Goal: Task Accomplishment & Management: Manage account settings

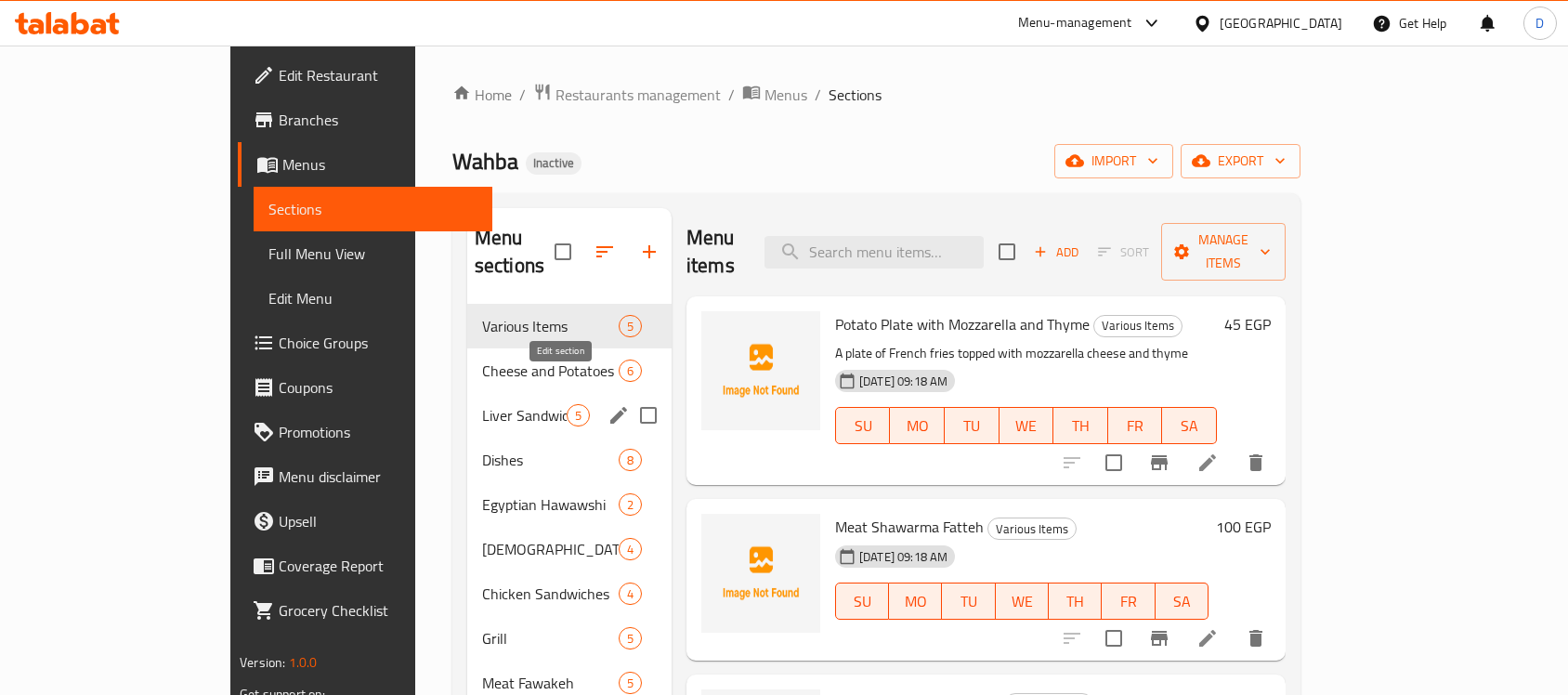
scroll to position [116, 0]
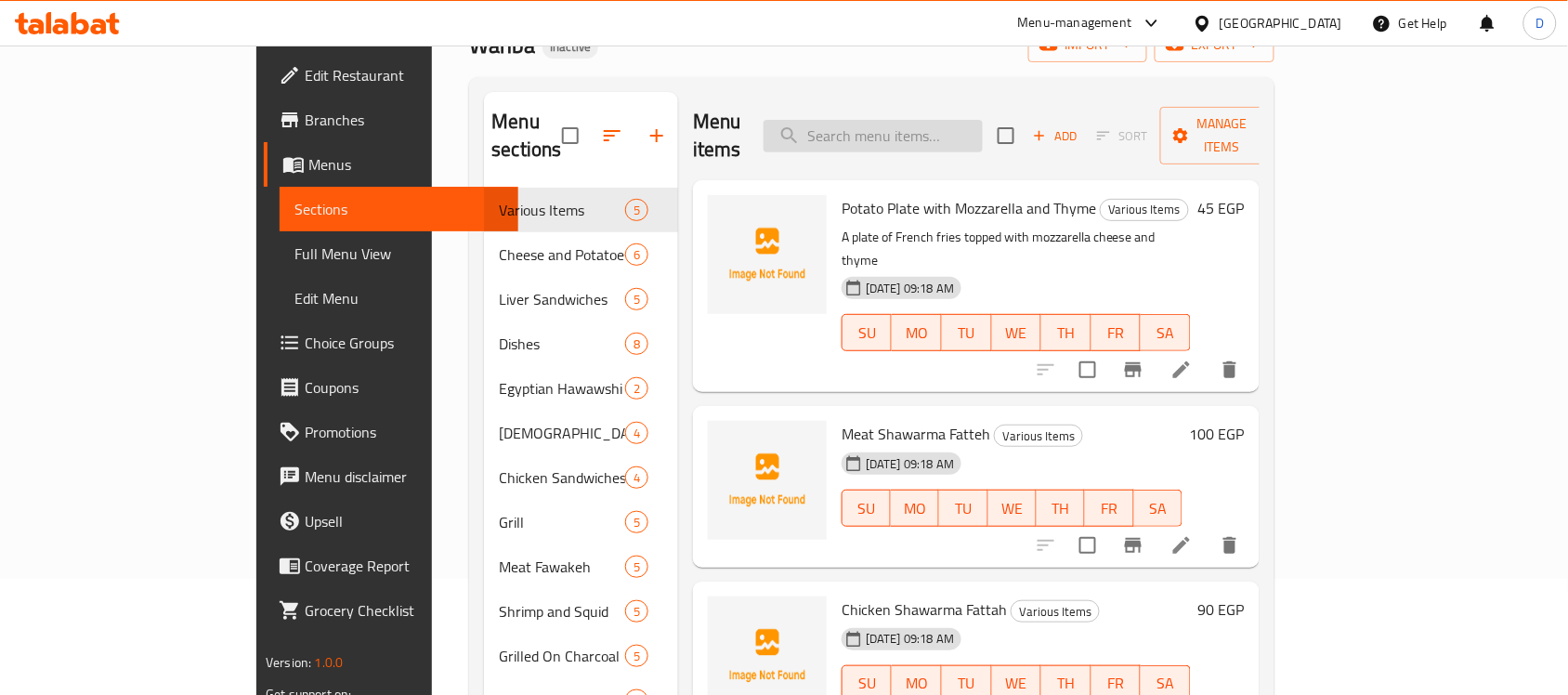
paste input "مكرونة بالبسطرمه"
type input "مكرونة بالبسطرمه"
click at [964, 126] on input "مكرونة بالبسطرمه" at bounding box center [872, 136] width 219 height 33
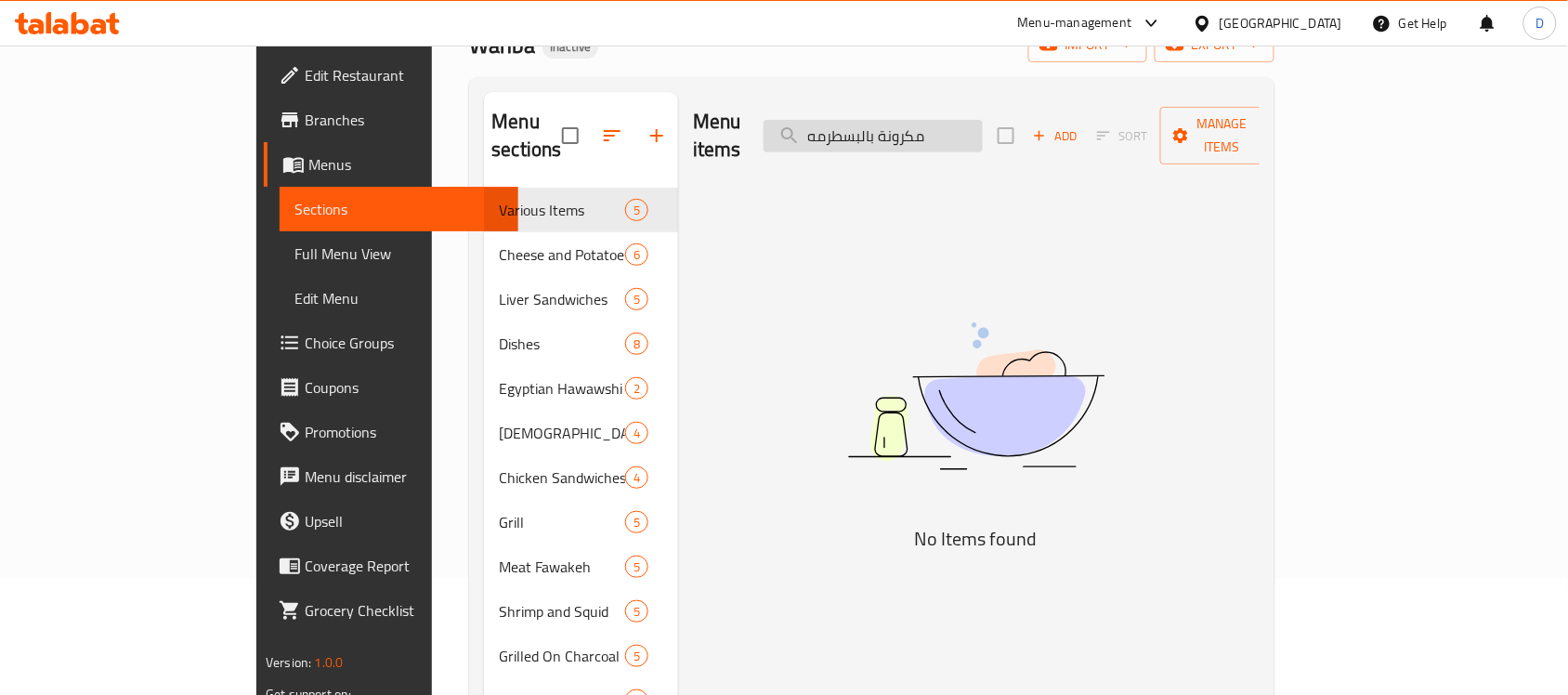
click at [983, 126] on input "مكرونة بالبسطرمه" at bounding box center [872, 136] width 219 height 33
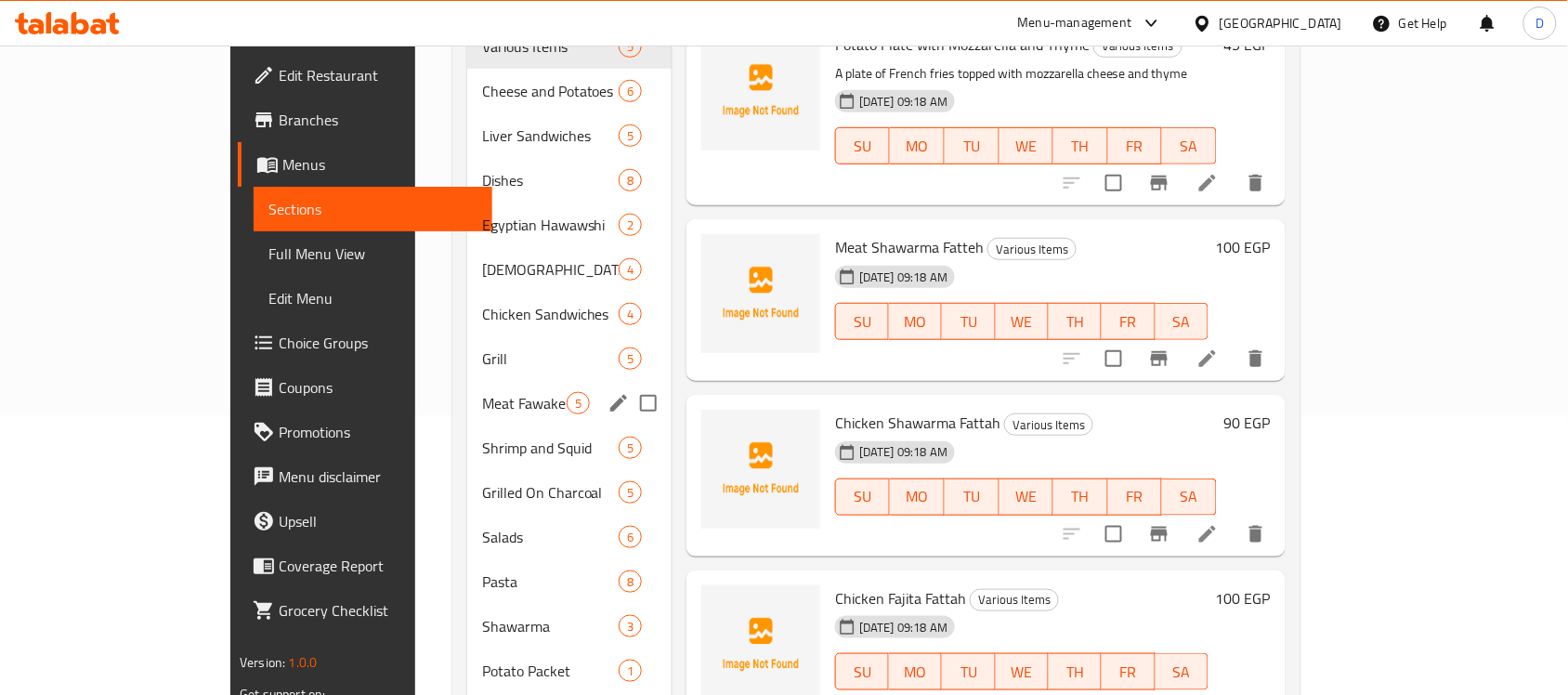
scroll to position [349, 0]
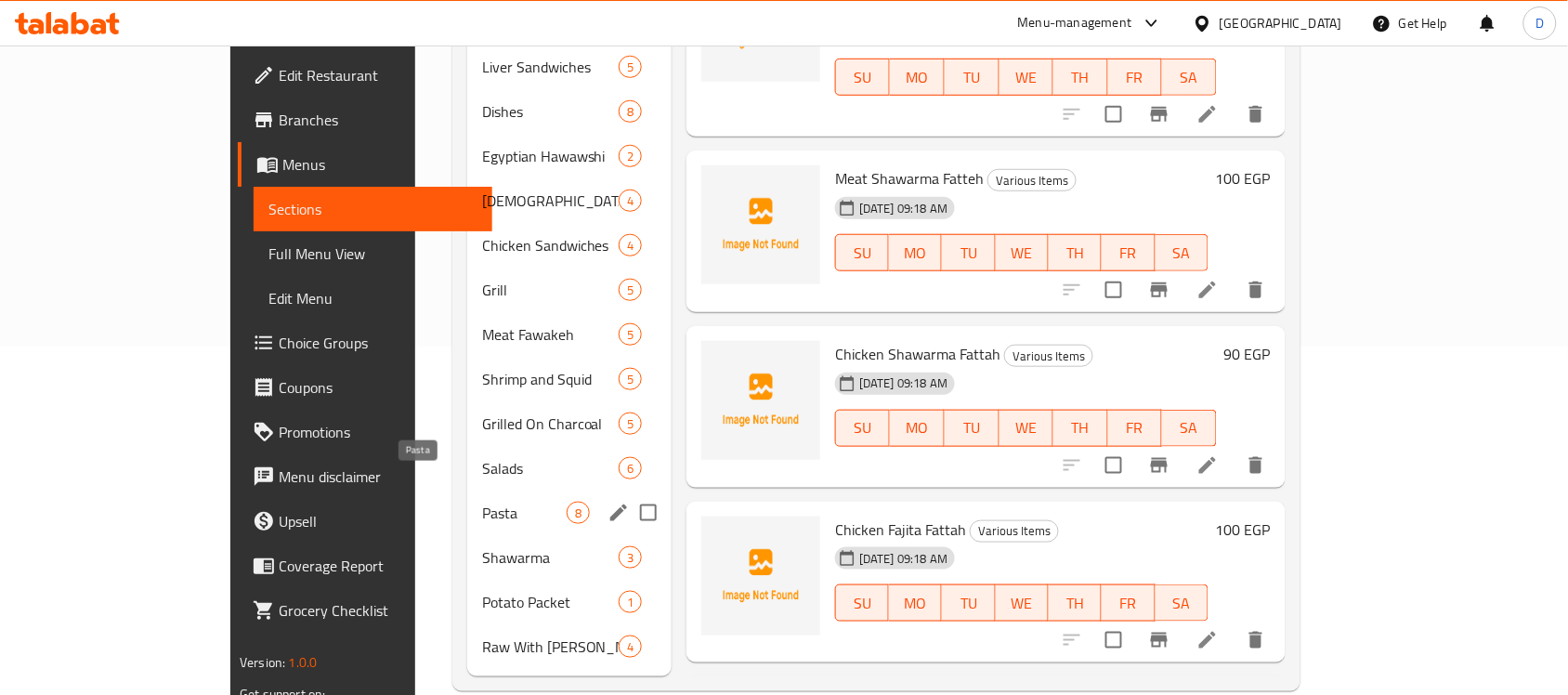
click at [482, 502] on span "Pasta" at bounding box center [524, 513] width 85 height 22
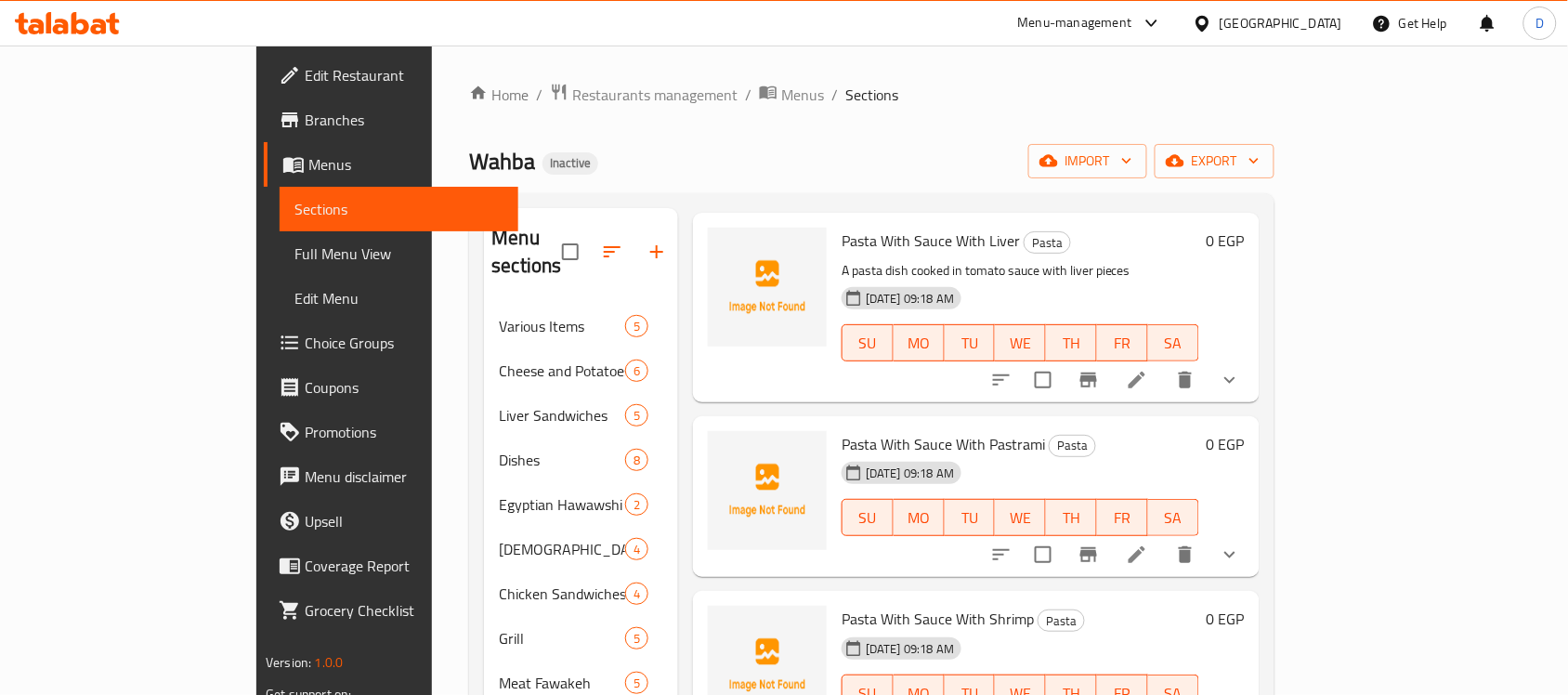
scroll to position [349, 0]
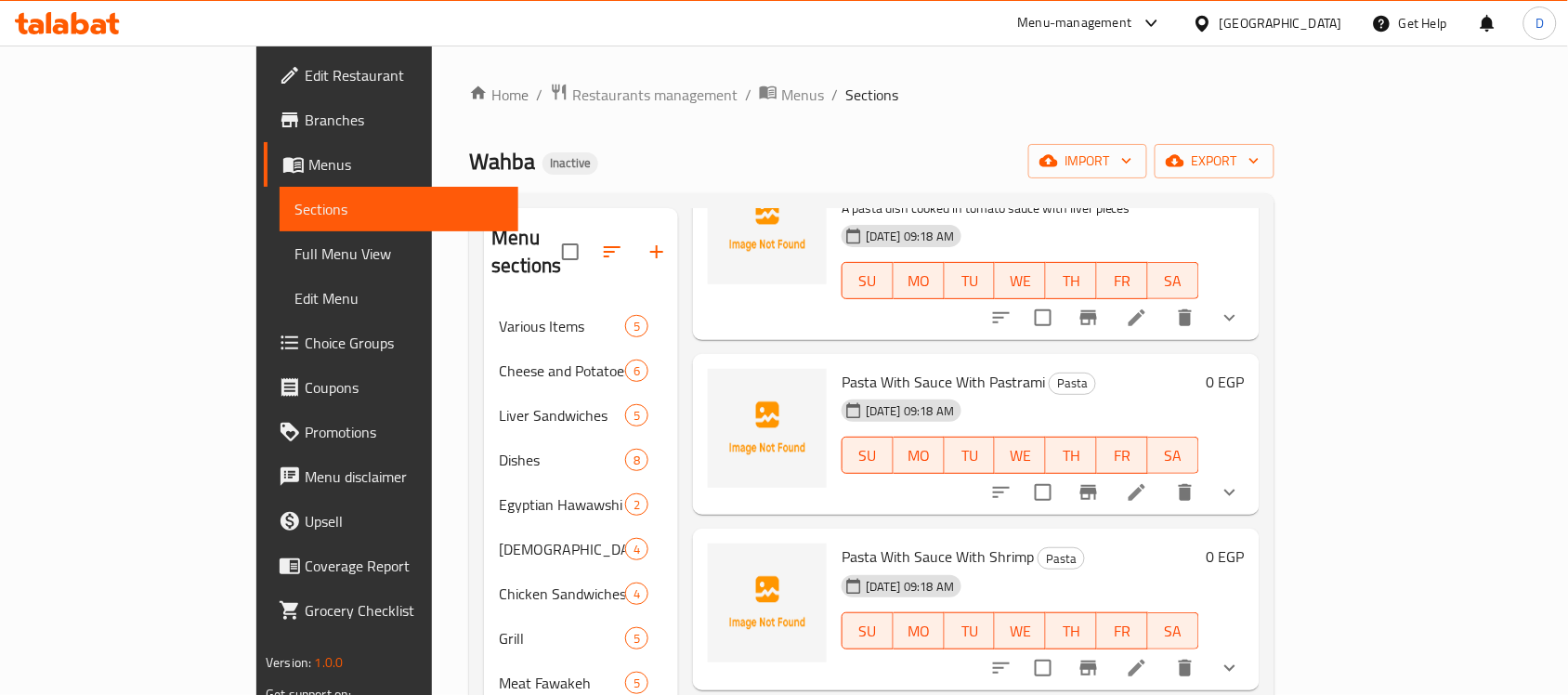
click at [1145, 484] on icon at bounding box center [1137, 492] width 17 height 17
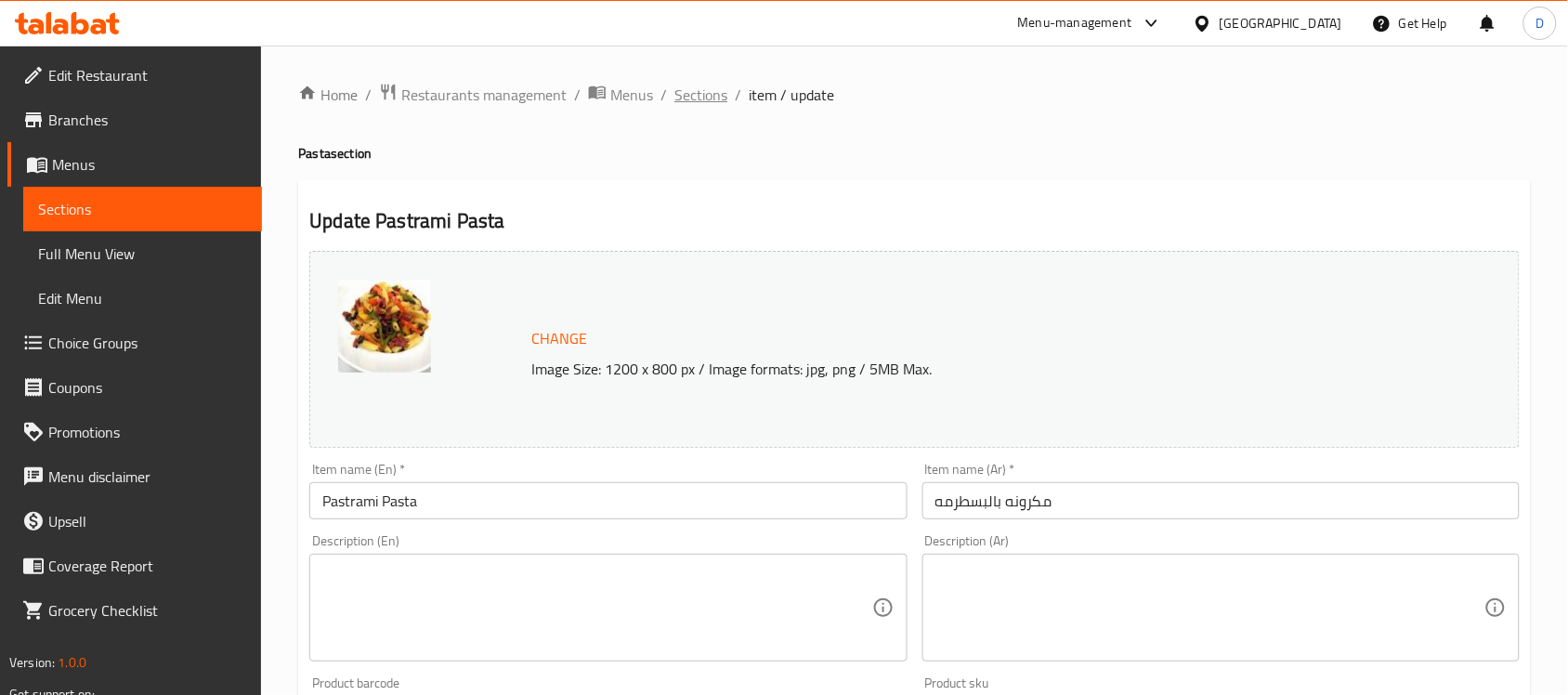
click at [704, 99] on span "Sections" at bounding box center [701, 95] width 53 height 22
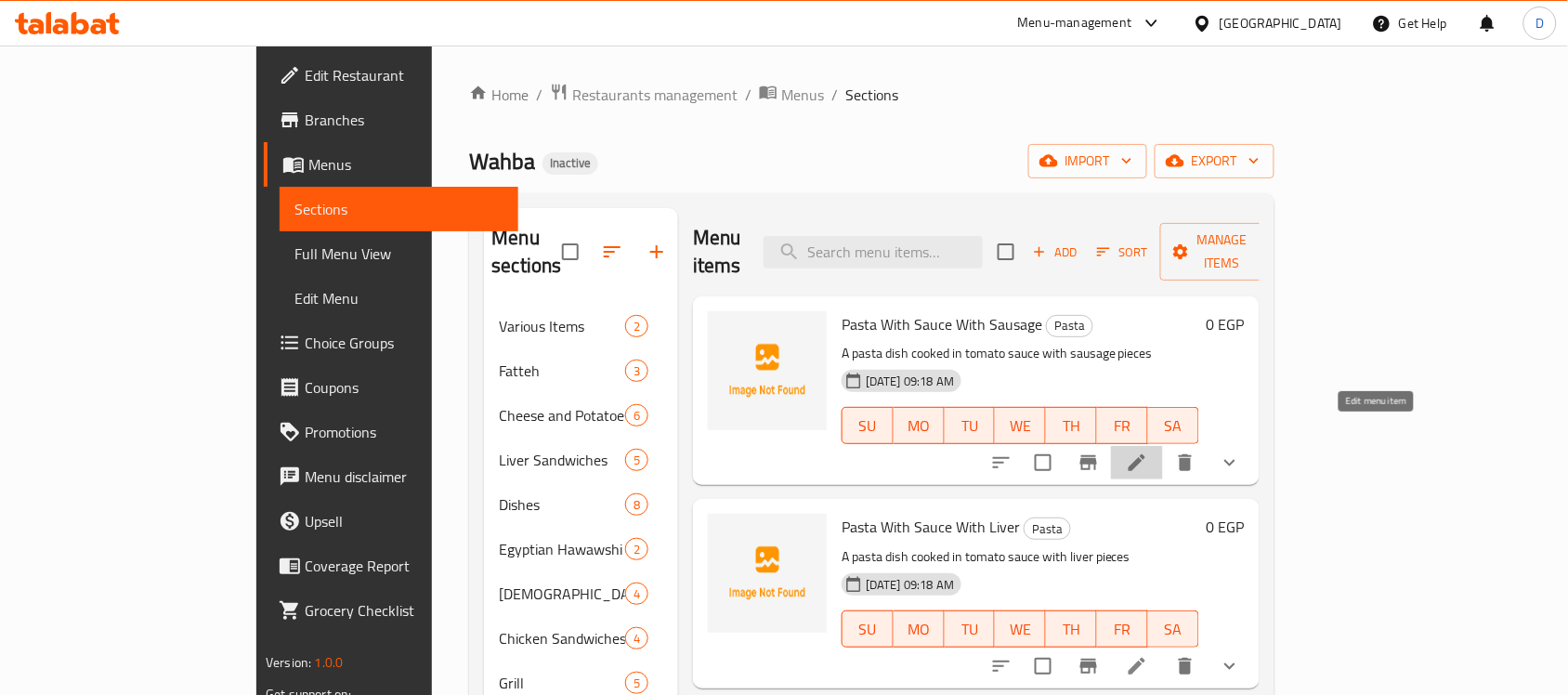
click at [1145, 455] on icon at bounding box center [1137, 463] width 17 height 17
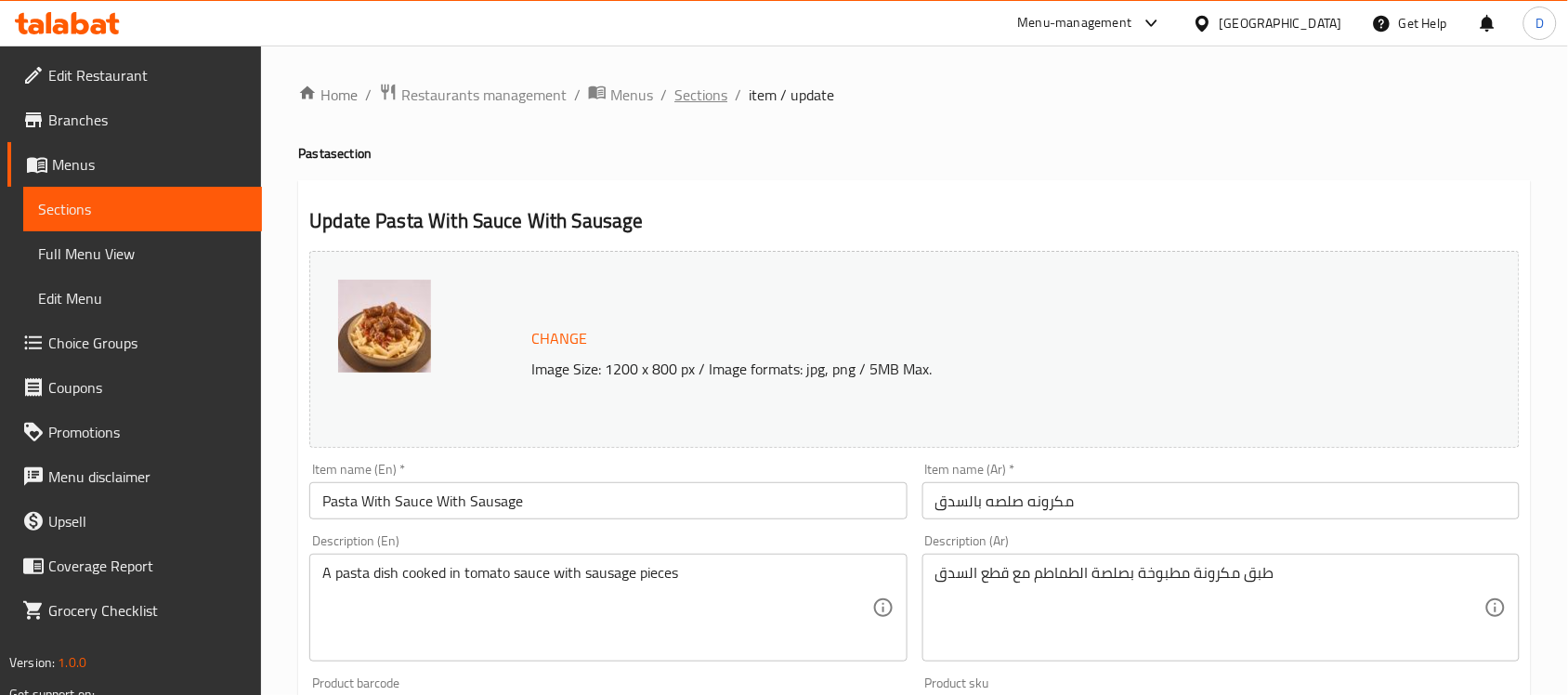
click at [691, 90] on span "Sections" at bounding box center [701, 95] width 53 height 22
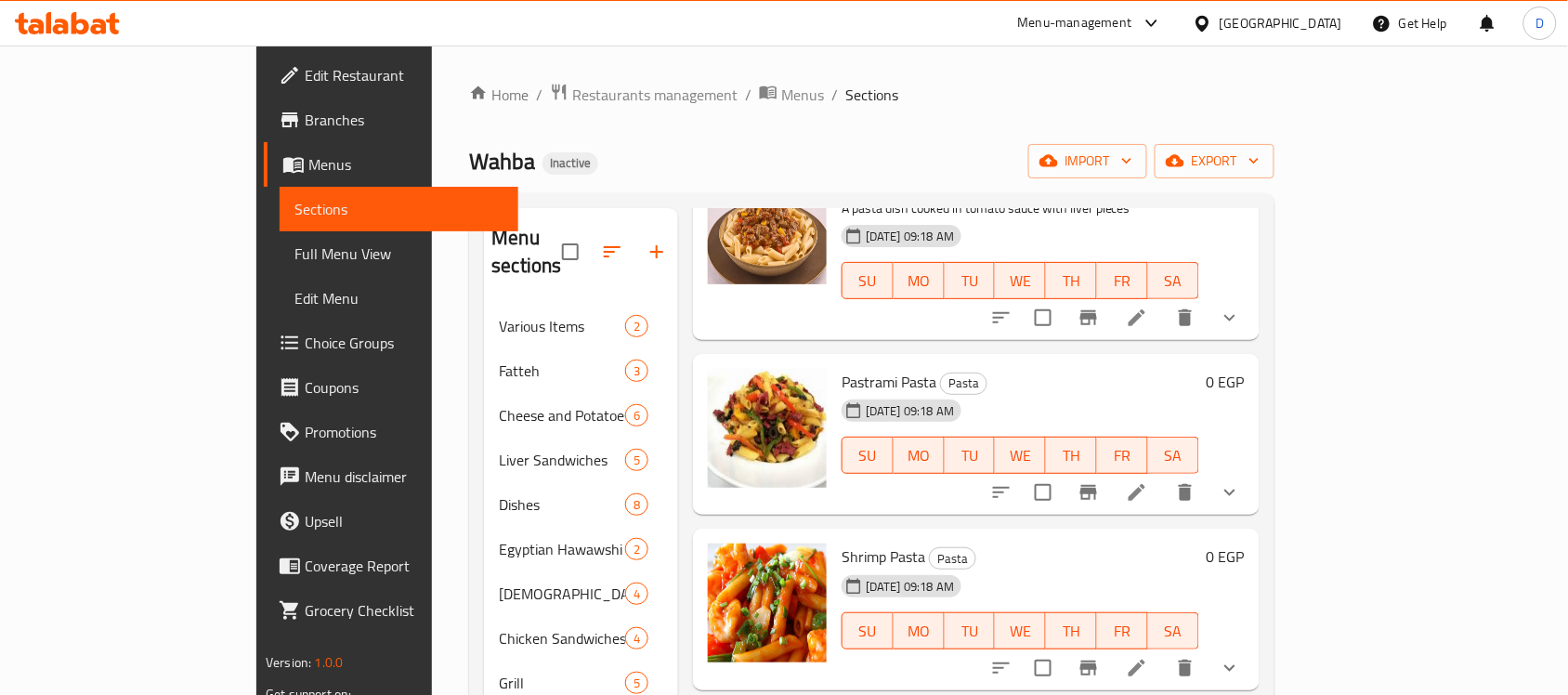
scroll to position [465, 0]
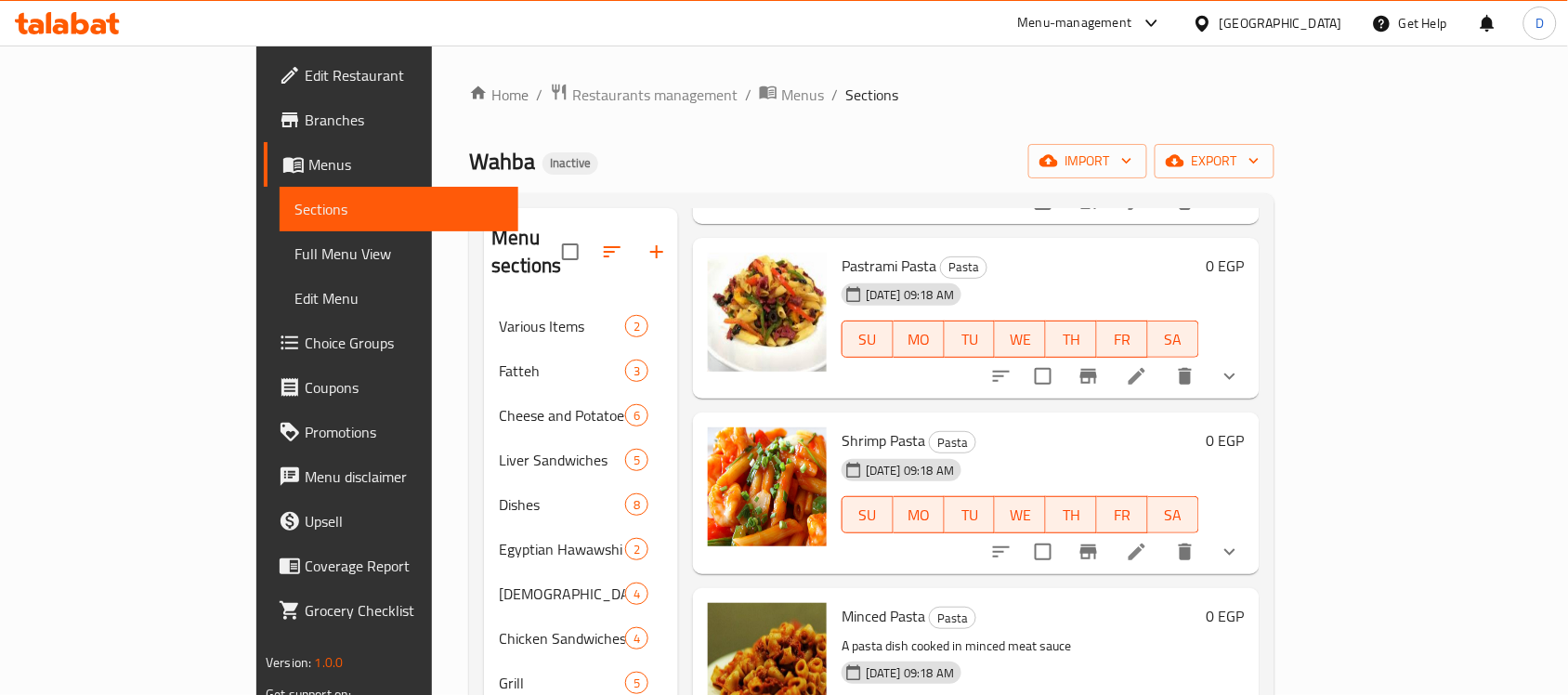
click at [1163, 535] on li at bounding box center [1137, 551] width 52 height 33
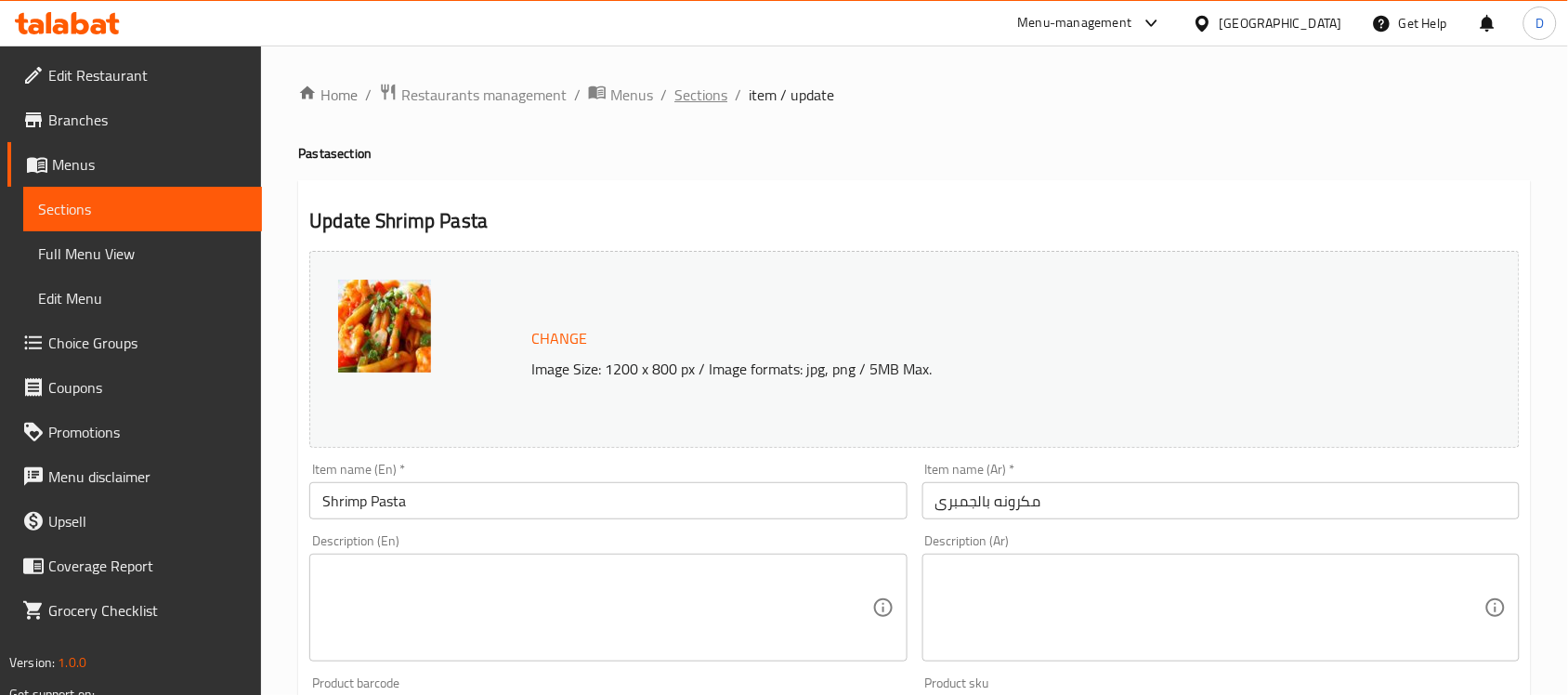
click at [700, 86] on span "Sections" at bounding box center [701, 95] width 53 height 22
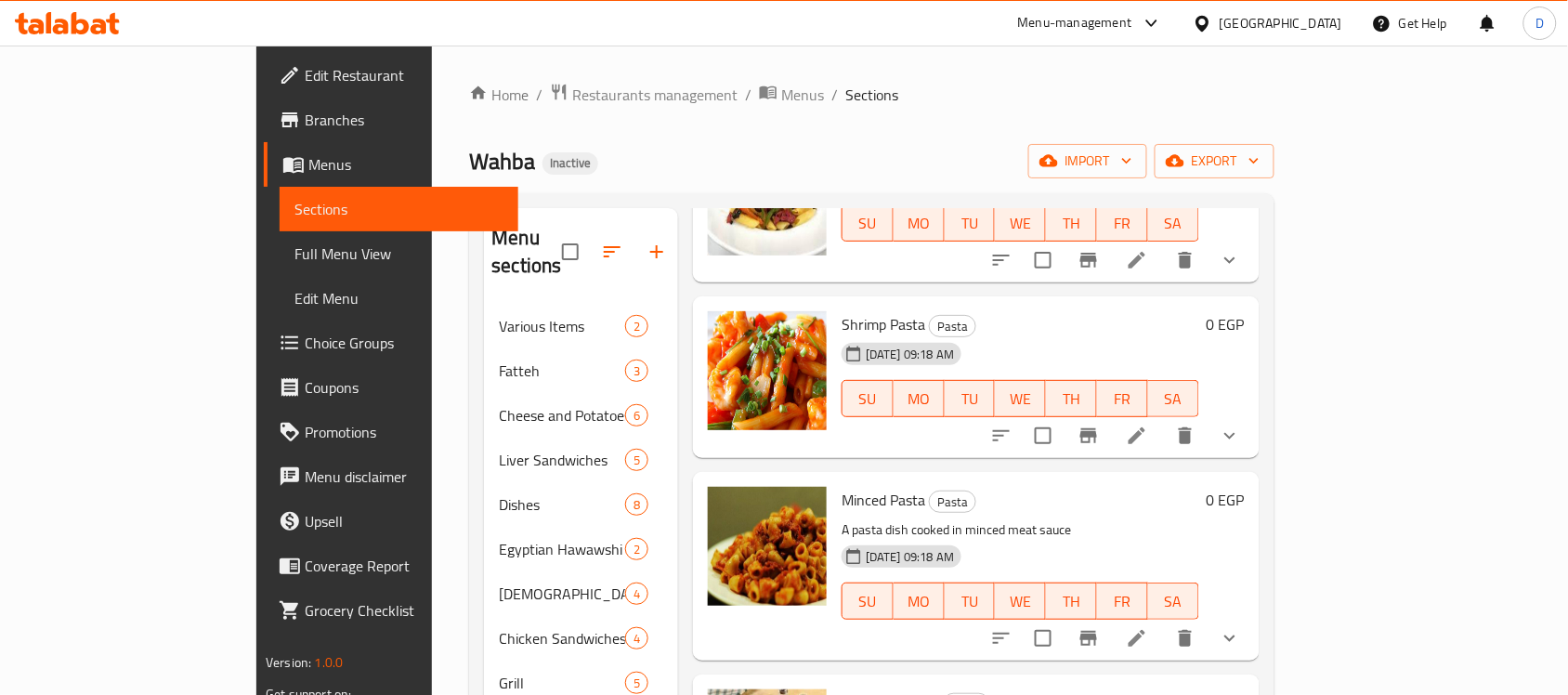
scroll to position [697, 0]
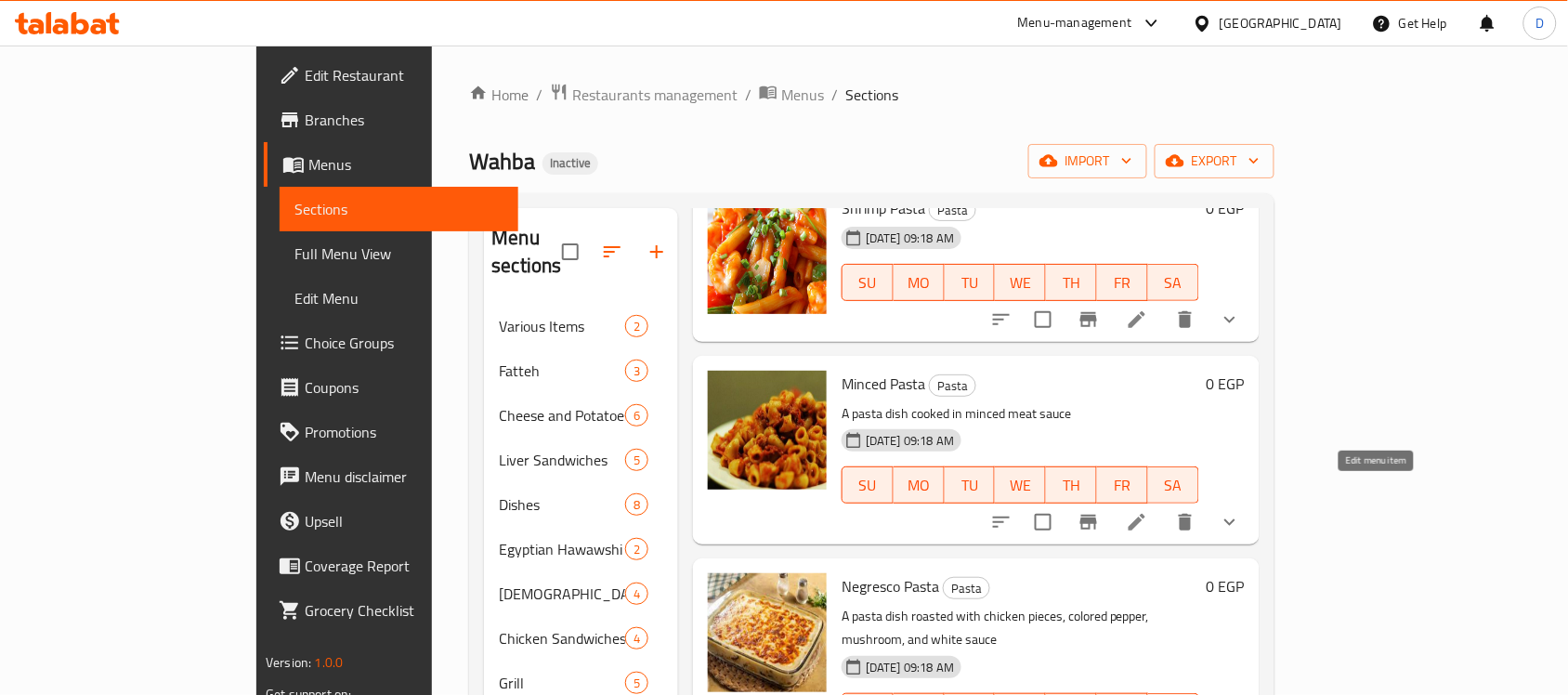
click at [1148, 511] on icon at bounding box center [1137, 522] width 22 height 22
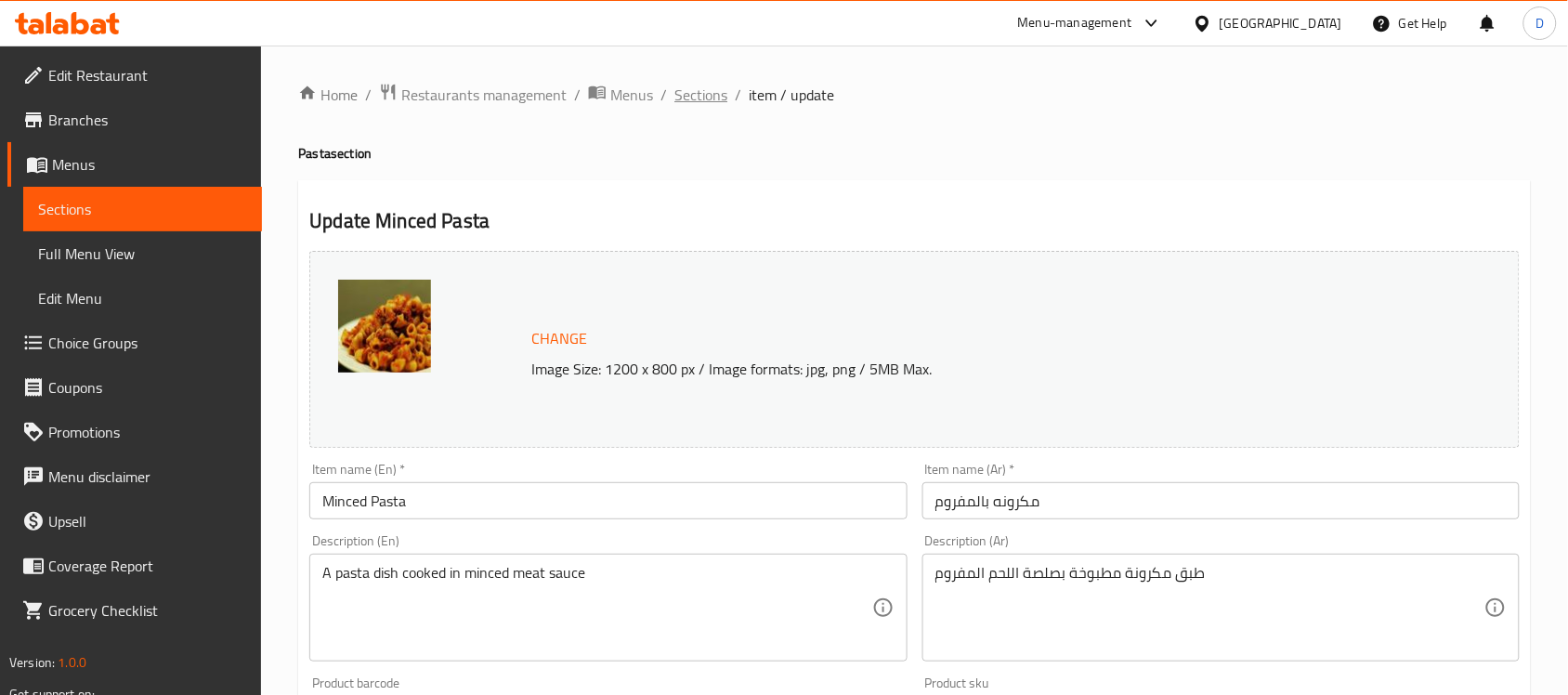
click at [691, 86] on span "Sections" at bounding box center [701, 95] width 53 height 22
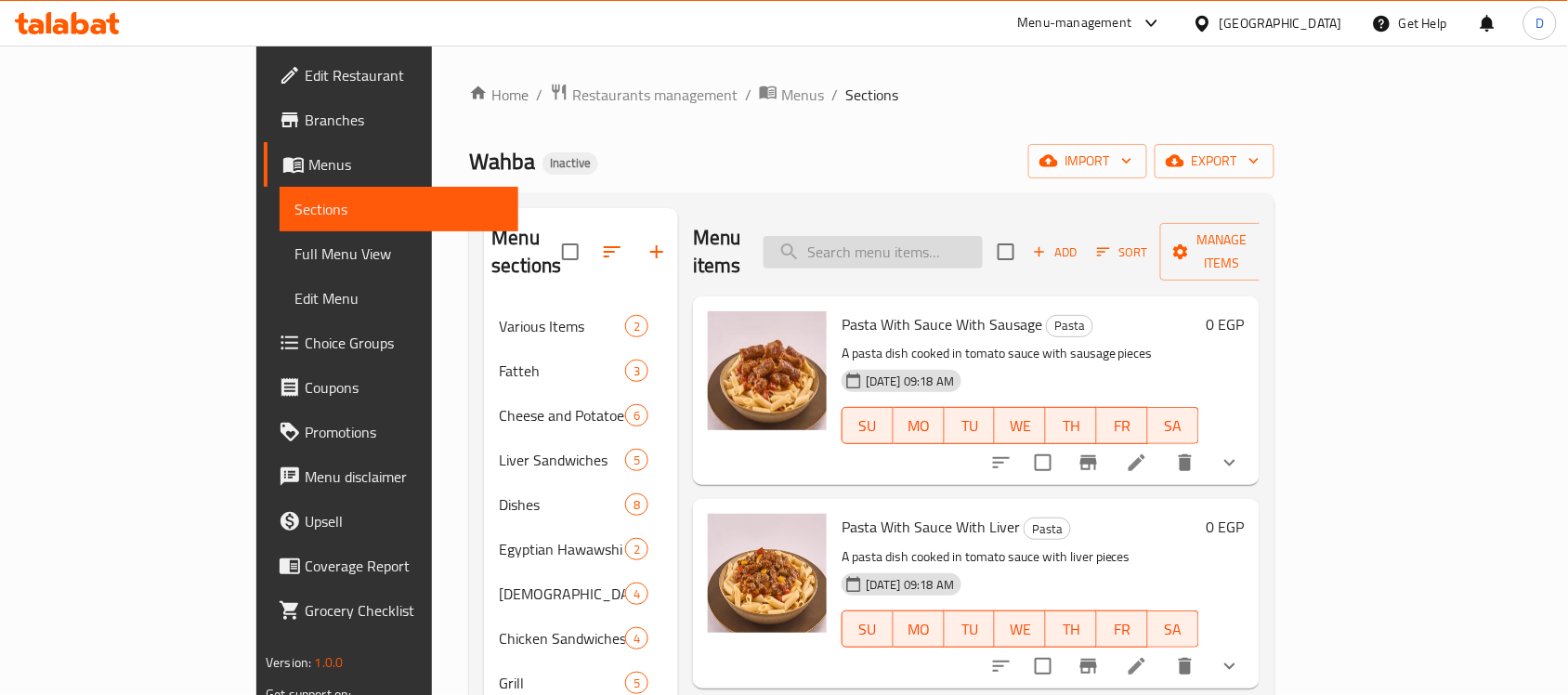
click at [983, 247] on input "search" at bounding box center [872, 252] width 219 height 33
paste input "Spleen Sandwich"
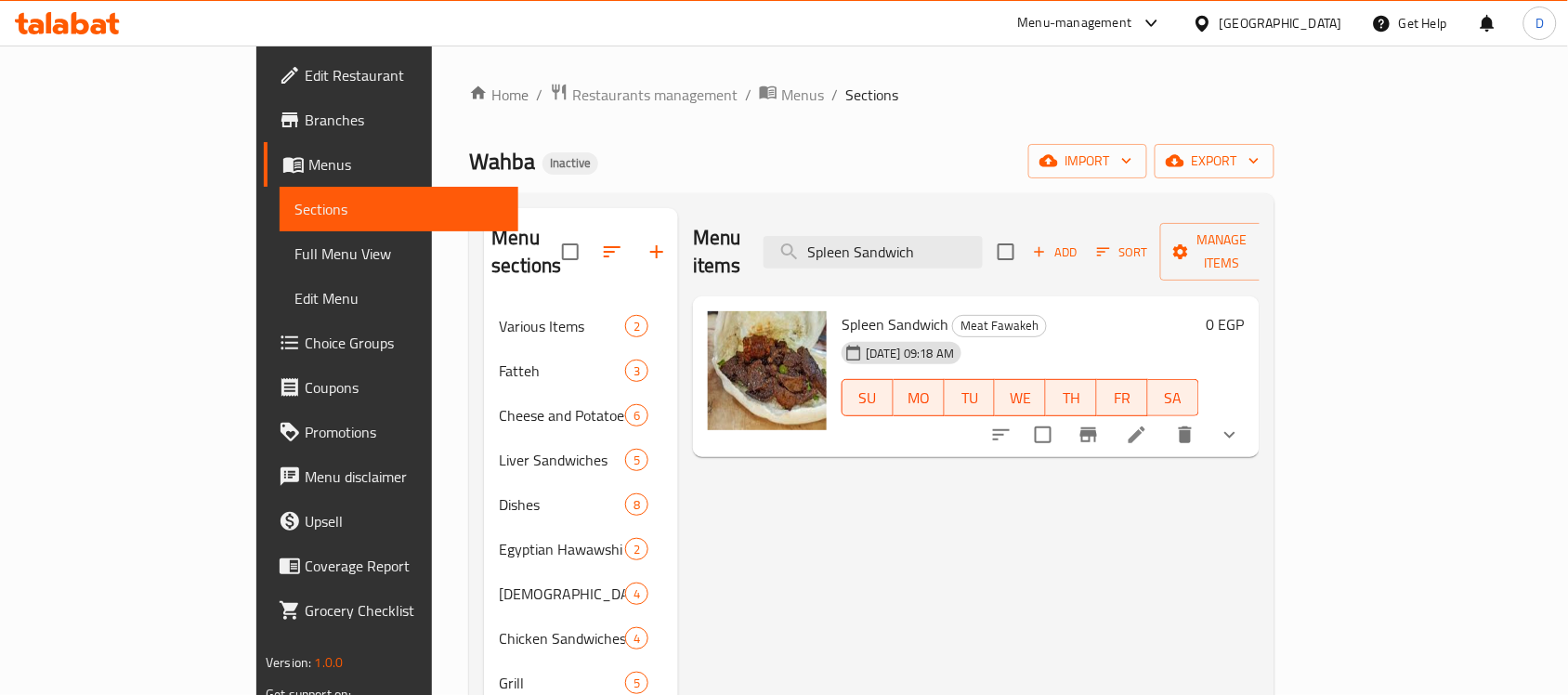
type input "Spleen Sandwich"
click at [1148, 424] on icon at bounding box center [1137, 435] width 22 height 22
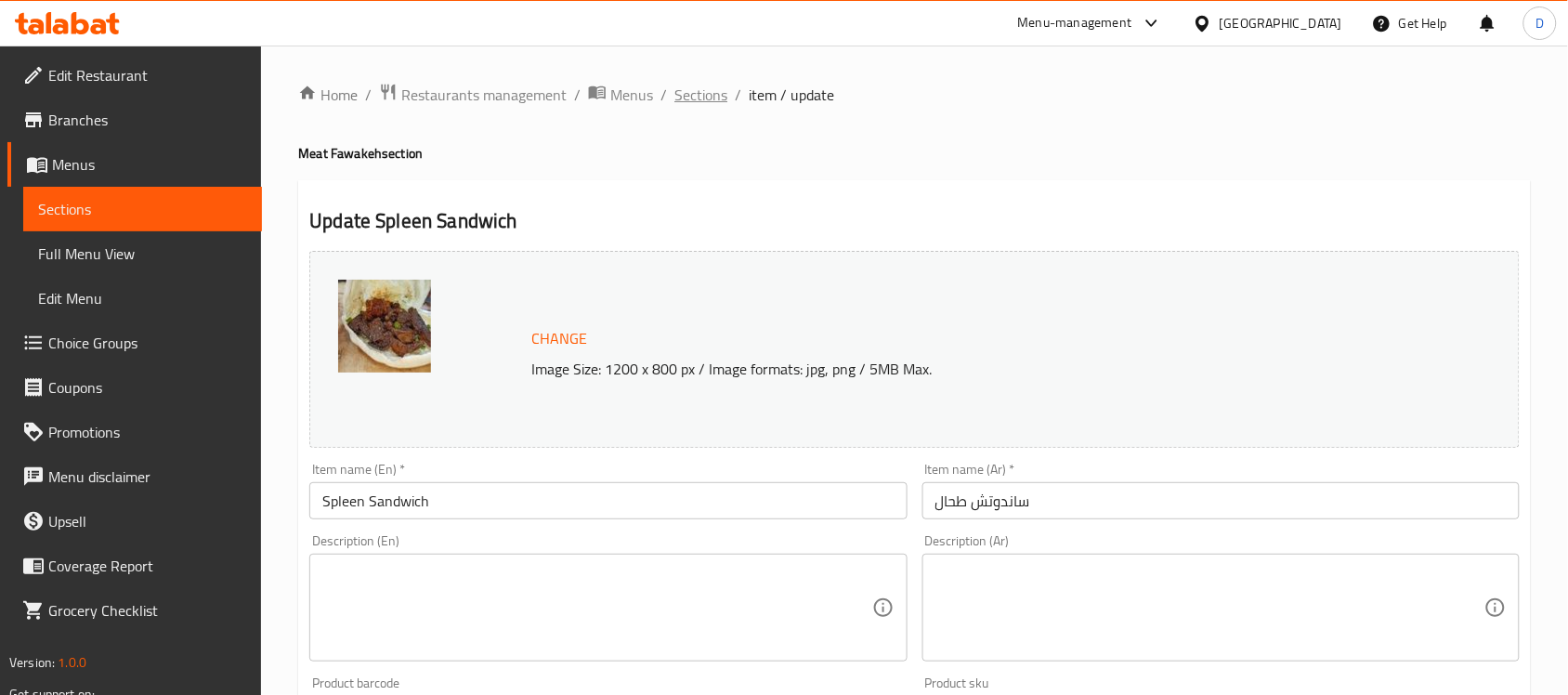
click at [698, 89] on span "Sections" at bounding box center [701, 95] width 53 height 22
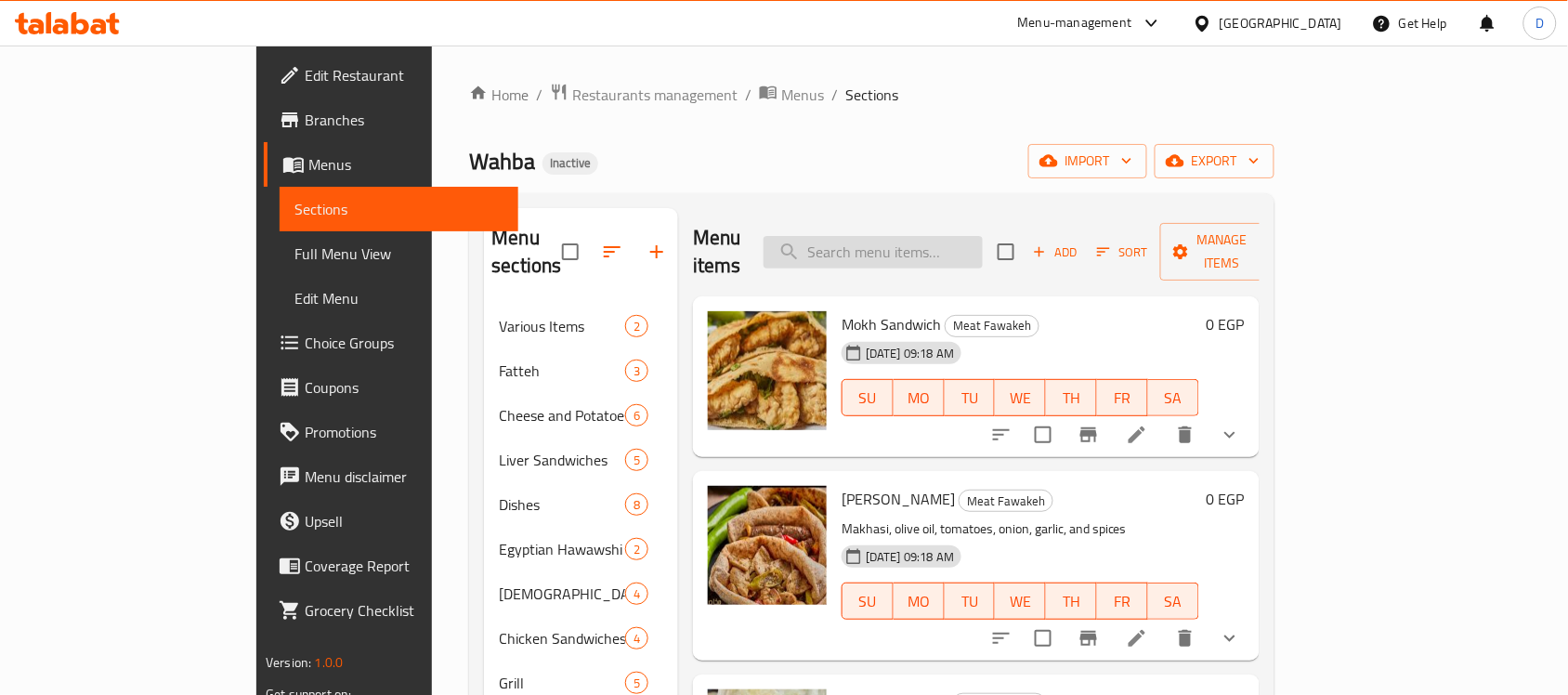
click at [939, 238] on input "search" at bounding box center [872, 252] width 219 height 33
paste input "Meat Shawarma Sandwich"
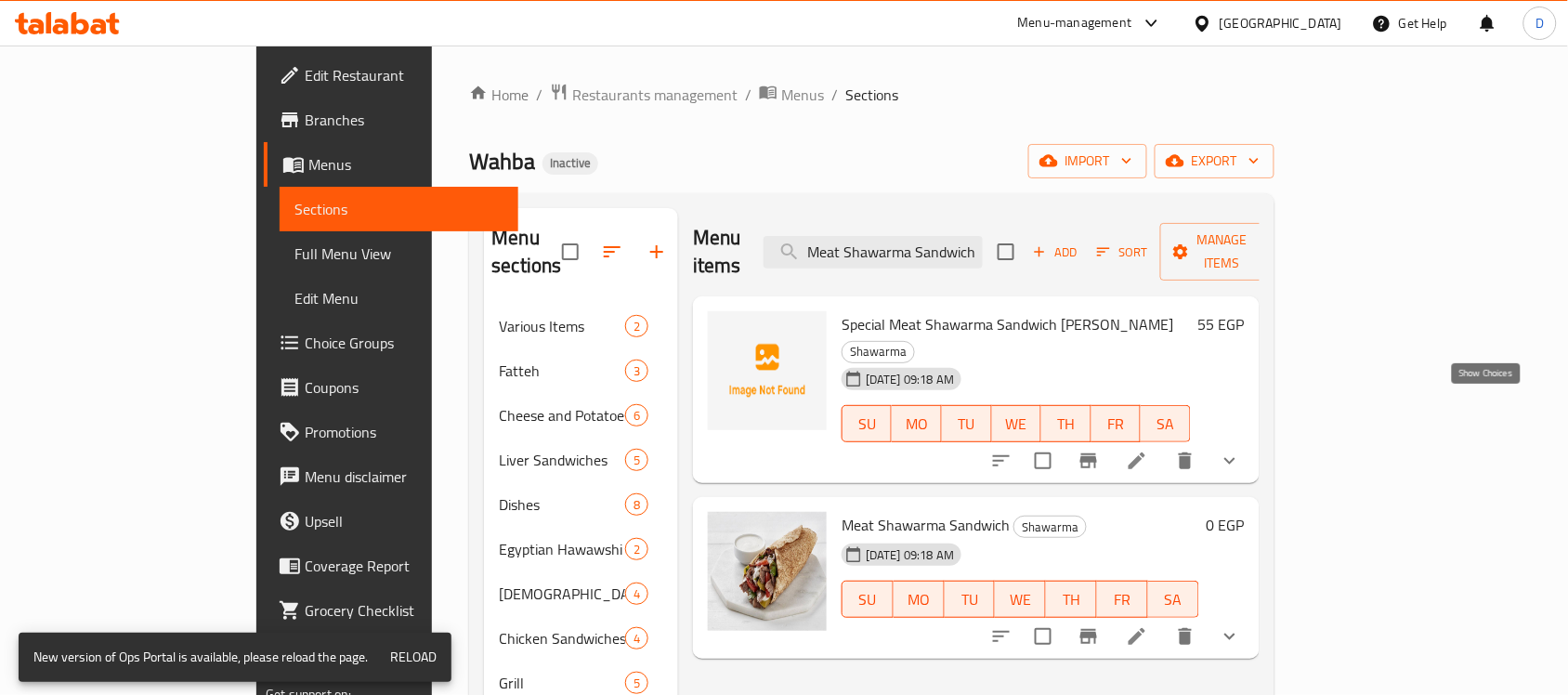
type input "Meat Shawarma Sandwich"
click at [1241, 450] on icon "show more" at bounding box center [1230, 461] width 22 height 22
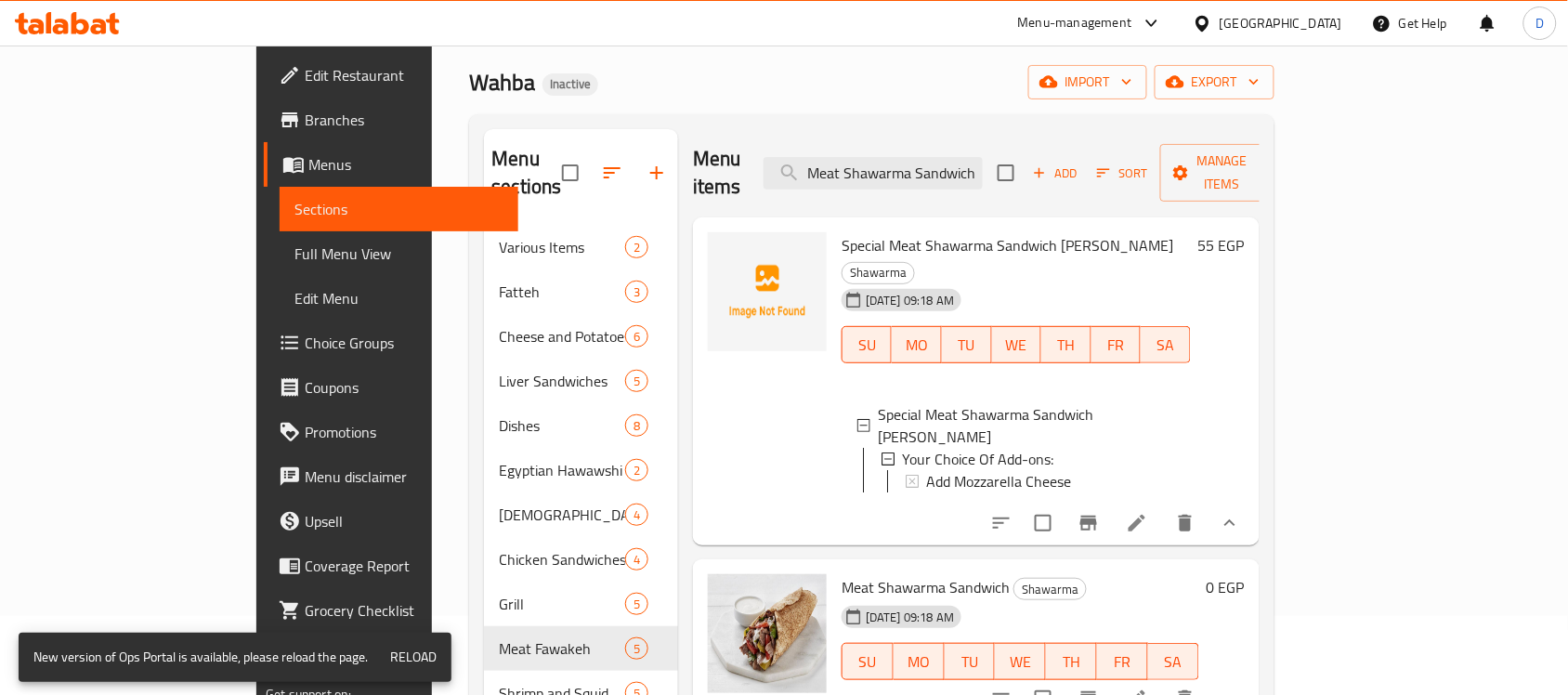
scroll to position [116, 0]
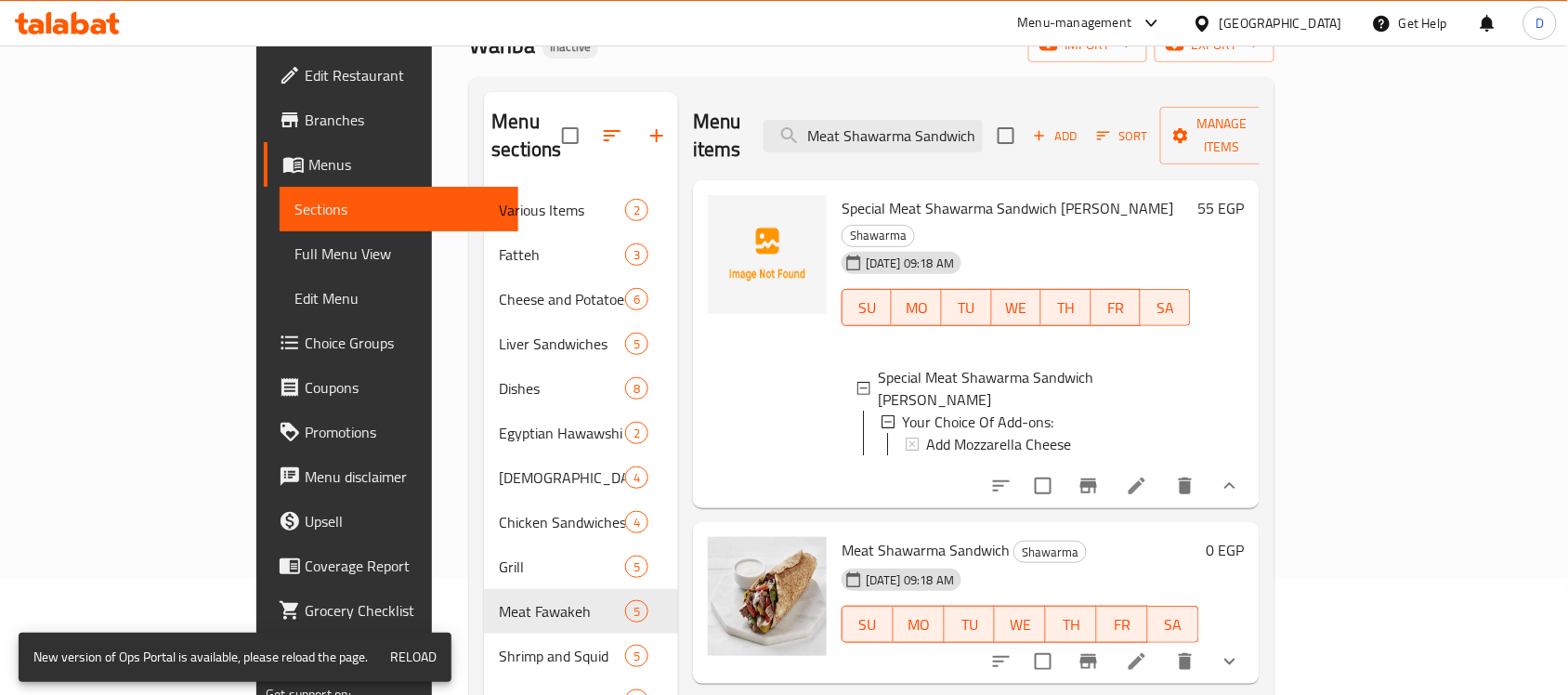
click at [1319, 33] on div "[GEOGRAPHIC_DATA]" at bounding box center [1281, 23] width 123 height 20
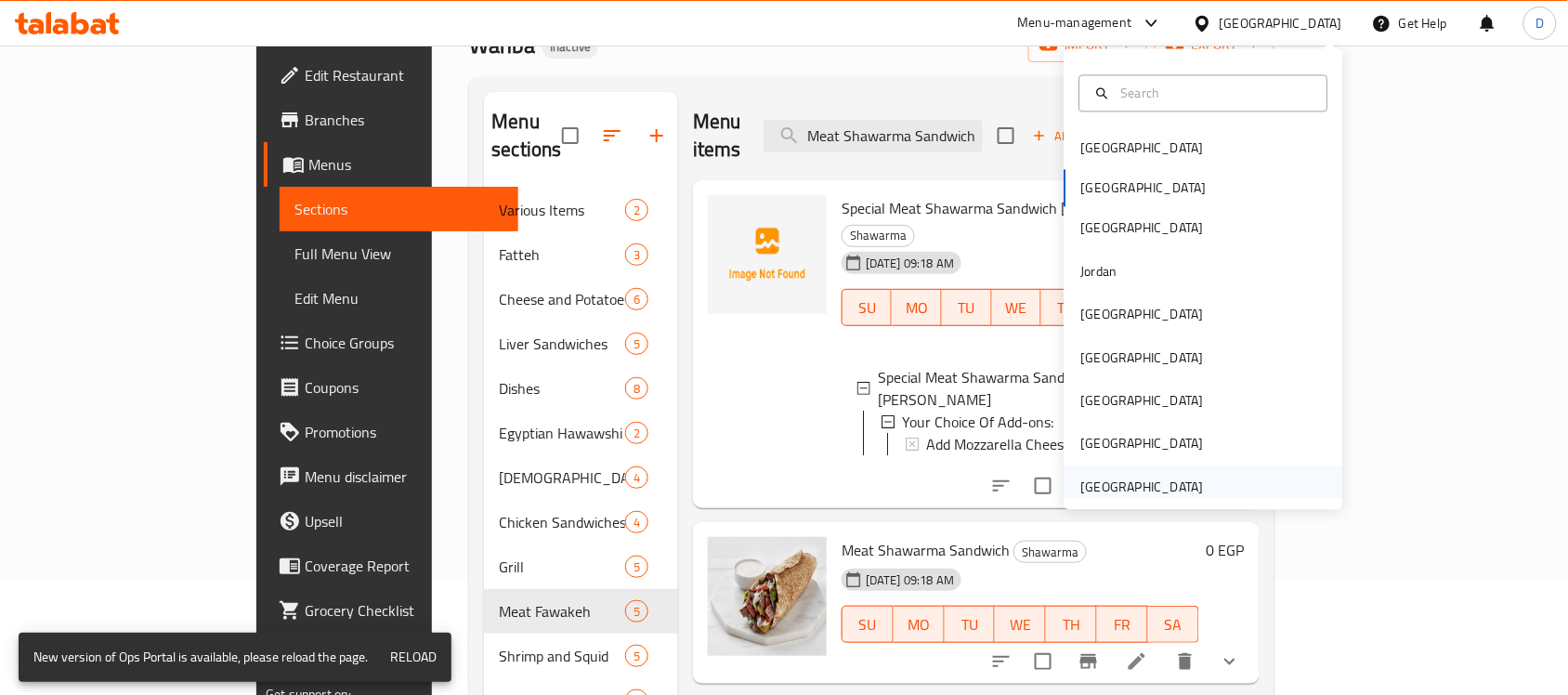
click at [1144, 491] on div "[GEOGRAPHIC_DATA]" at bounding box center [1142, 487] width 123 height 20
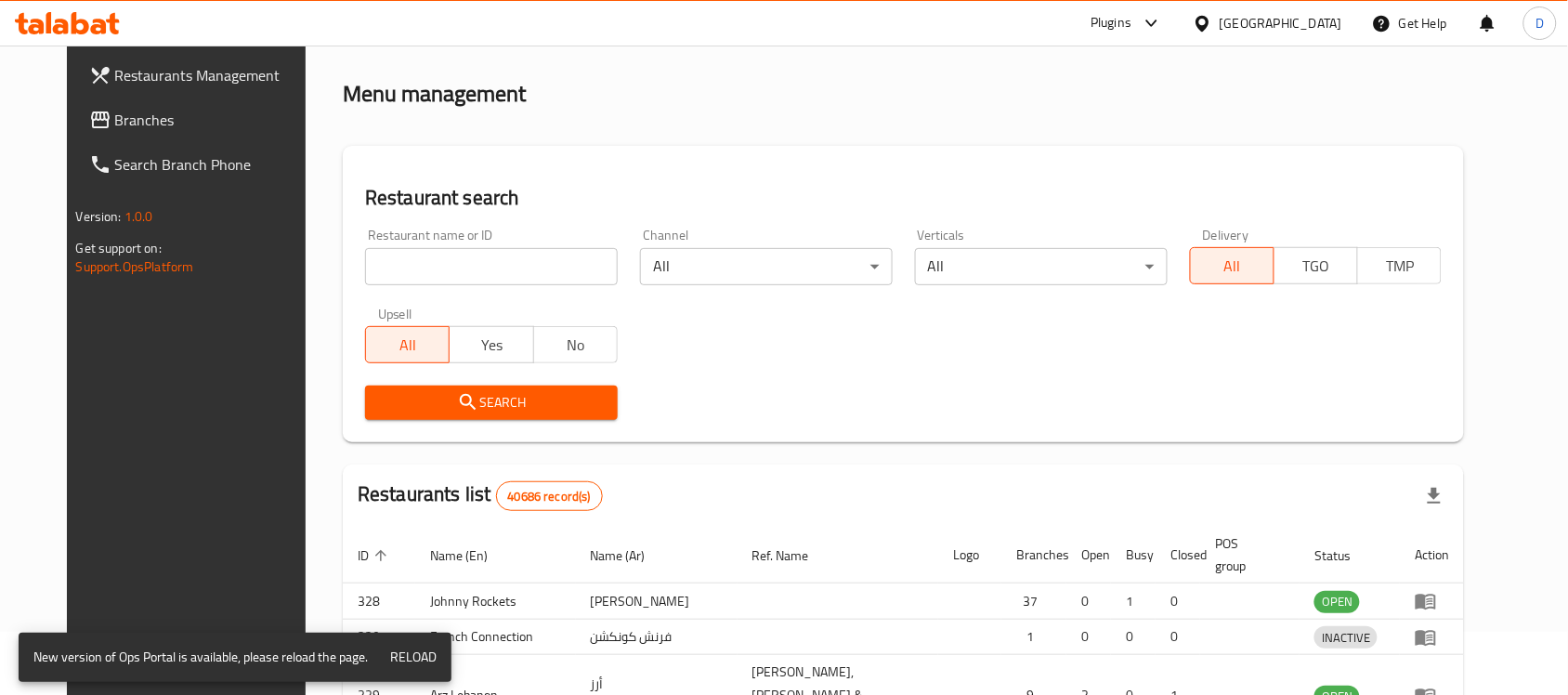
scroll to position [116, 0]
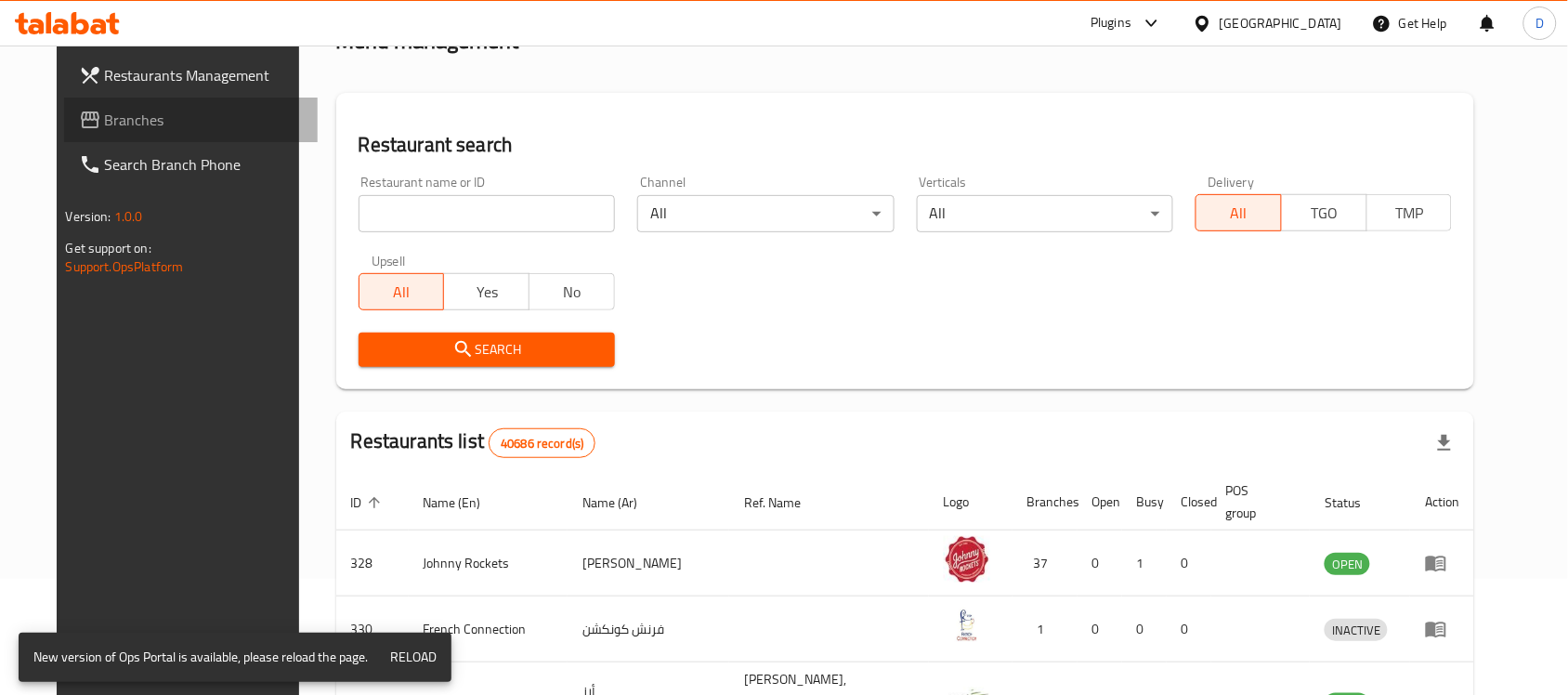
click at [116, 123] on span "Branches" at bounding box center [204, 120] width 199 height 22
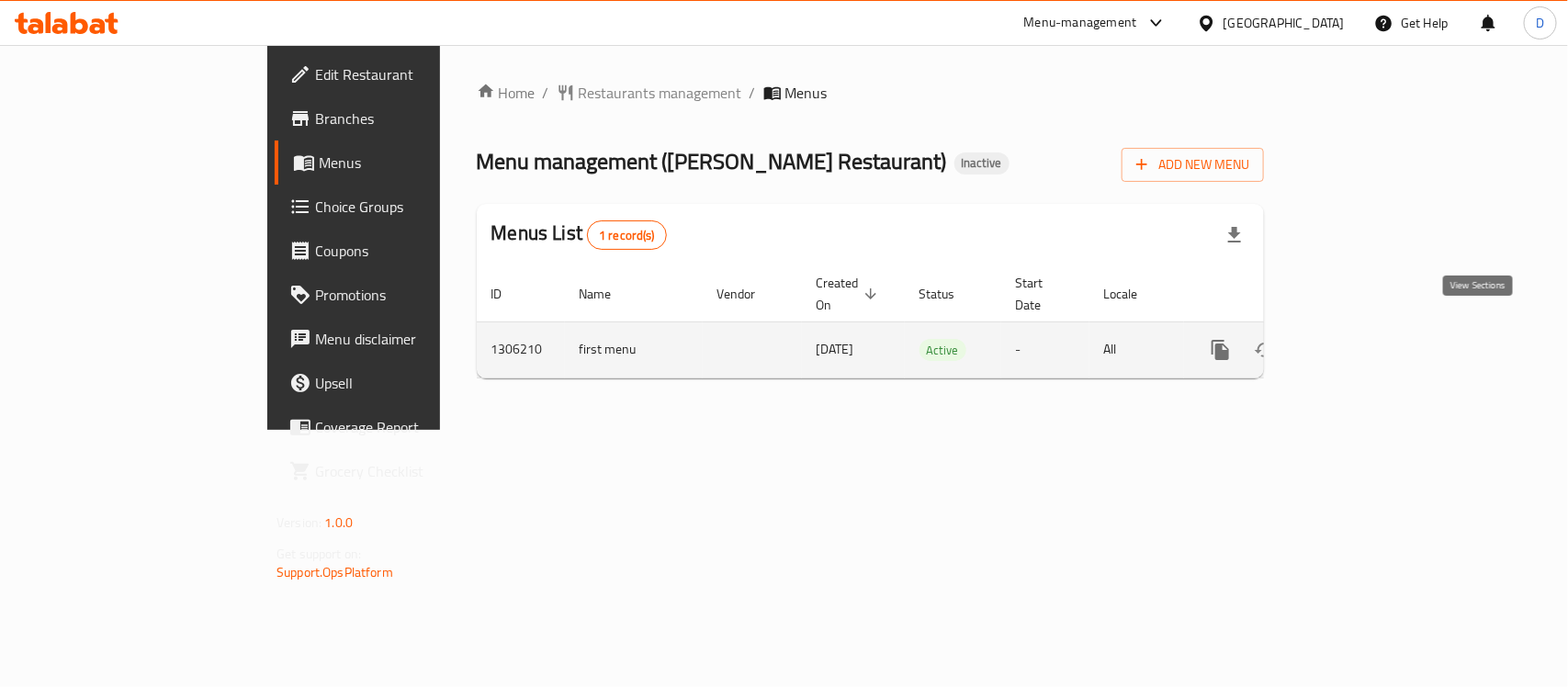
click at [1364, 339] on icon "enhanced table" at bounding box center [1353, 350] width 22 height 22
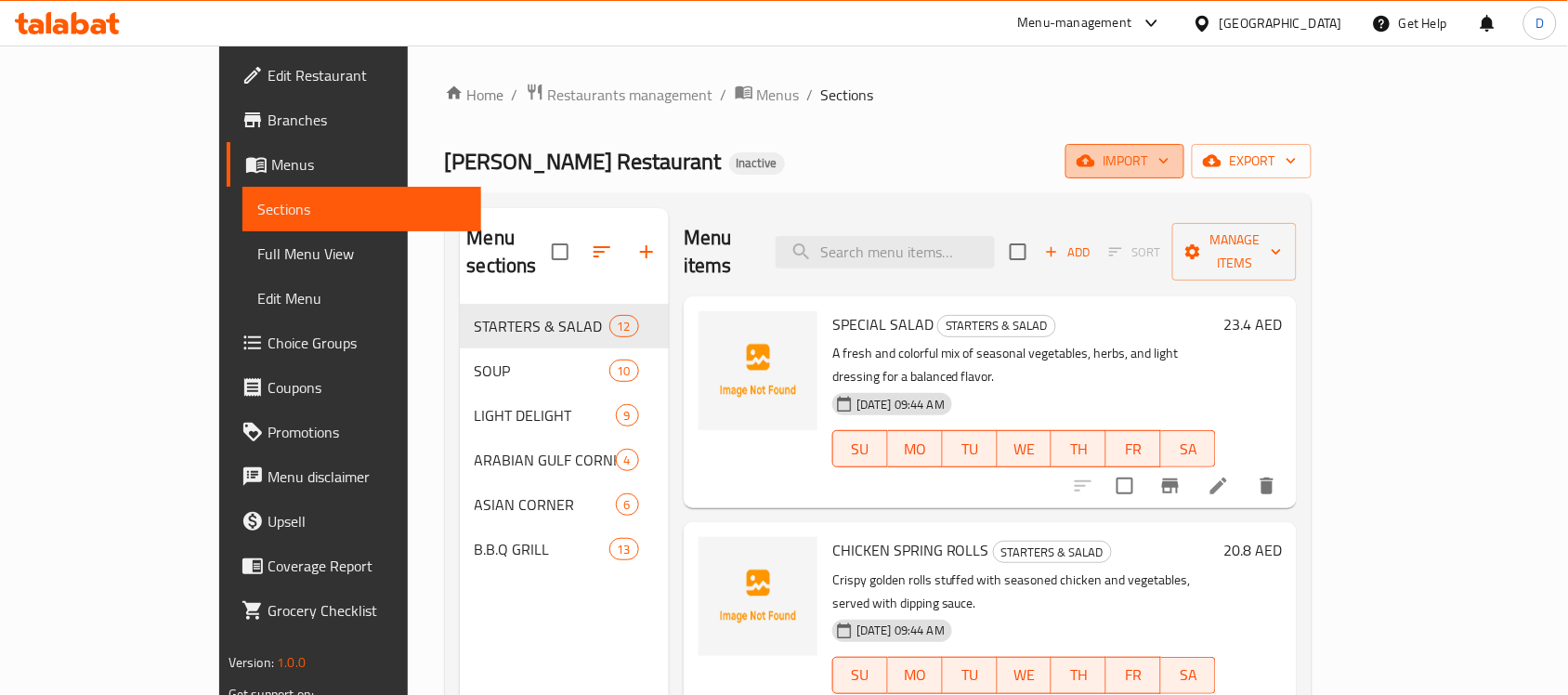
click at [1169, 170] on span "import" at bounding box center [1124, 161] width 89 height 23
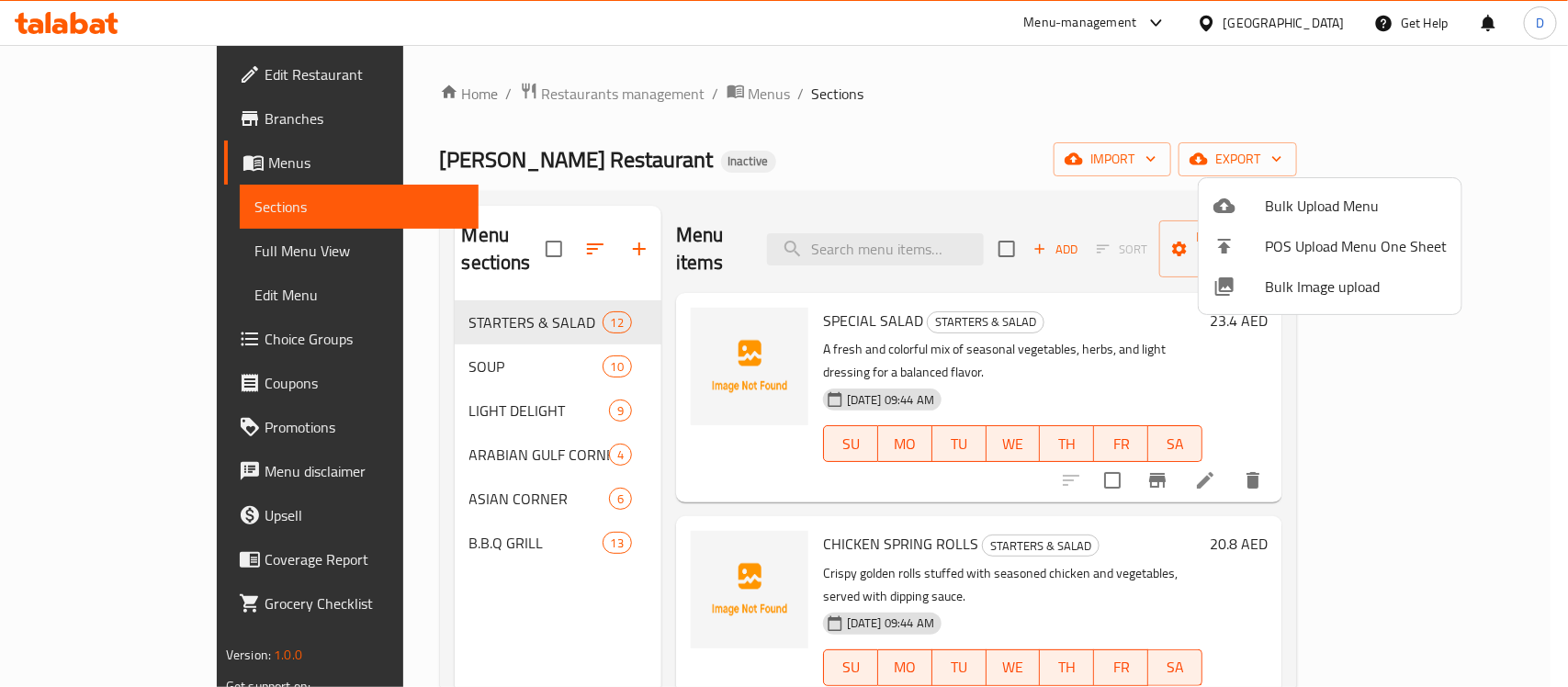
click at [1313, 203] on span "Bulk Upload Menu" at bounding box center [1356, 206] width 182 height 22
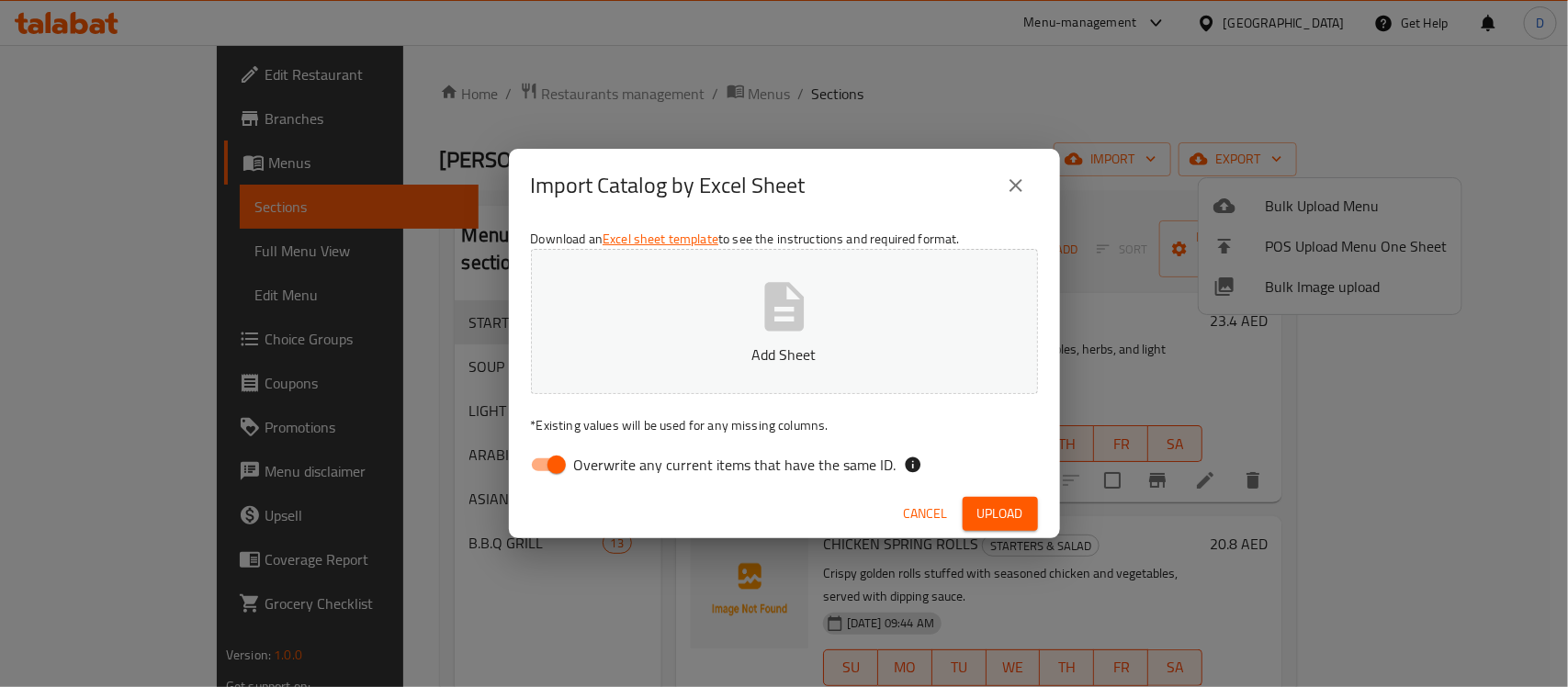
click at [542, 462] on input "Overwrite any current items that have the same ID." at bounding box center [556, 465] width 105 height 35
checkbox input "false"
click at [989, 435] on div "Download an Excel sheet template to see the instructions and required format. C…" at bounding box center [784, 356] width 551 height 267
click at [994, 519] on span "Upload" at bounding box center [1000, 514] width 45 height 23
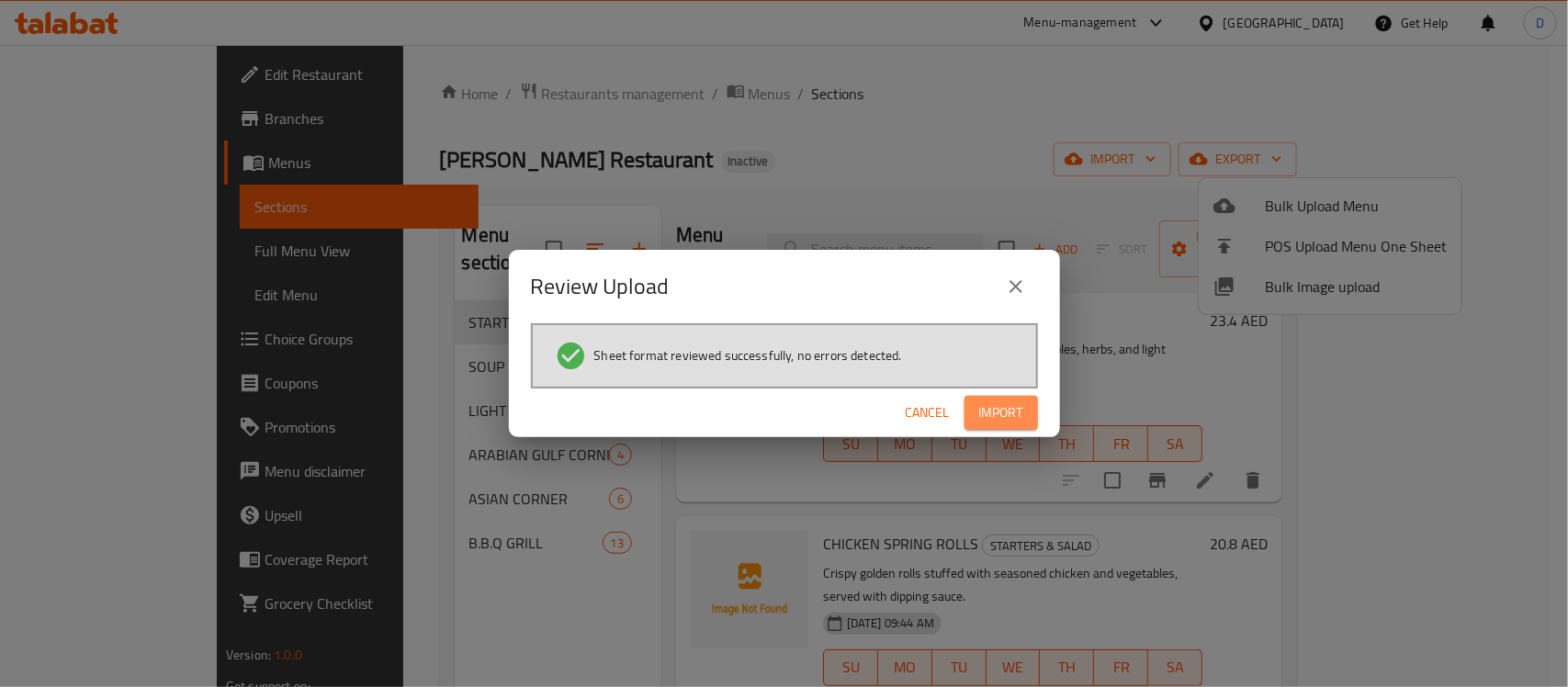
click at [1004, 411] on span "Import" at bounding box center [1001, 412] width 44 height 23
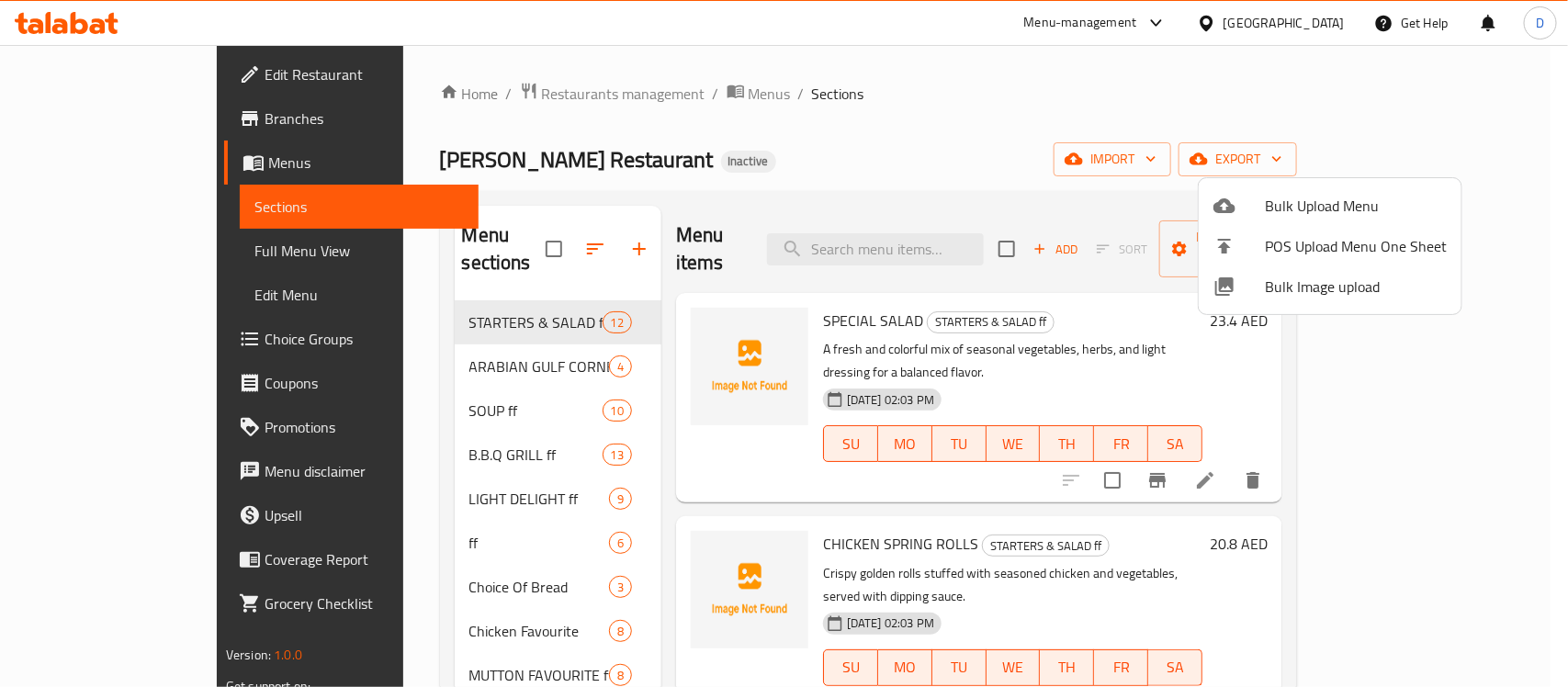
click at [725, 133] on div at bounding box center [784, 343] width 1568 height 687
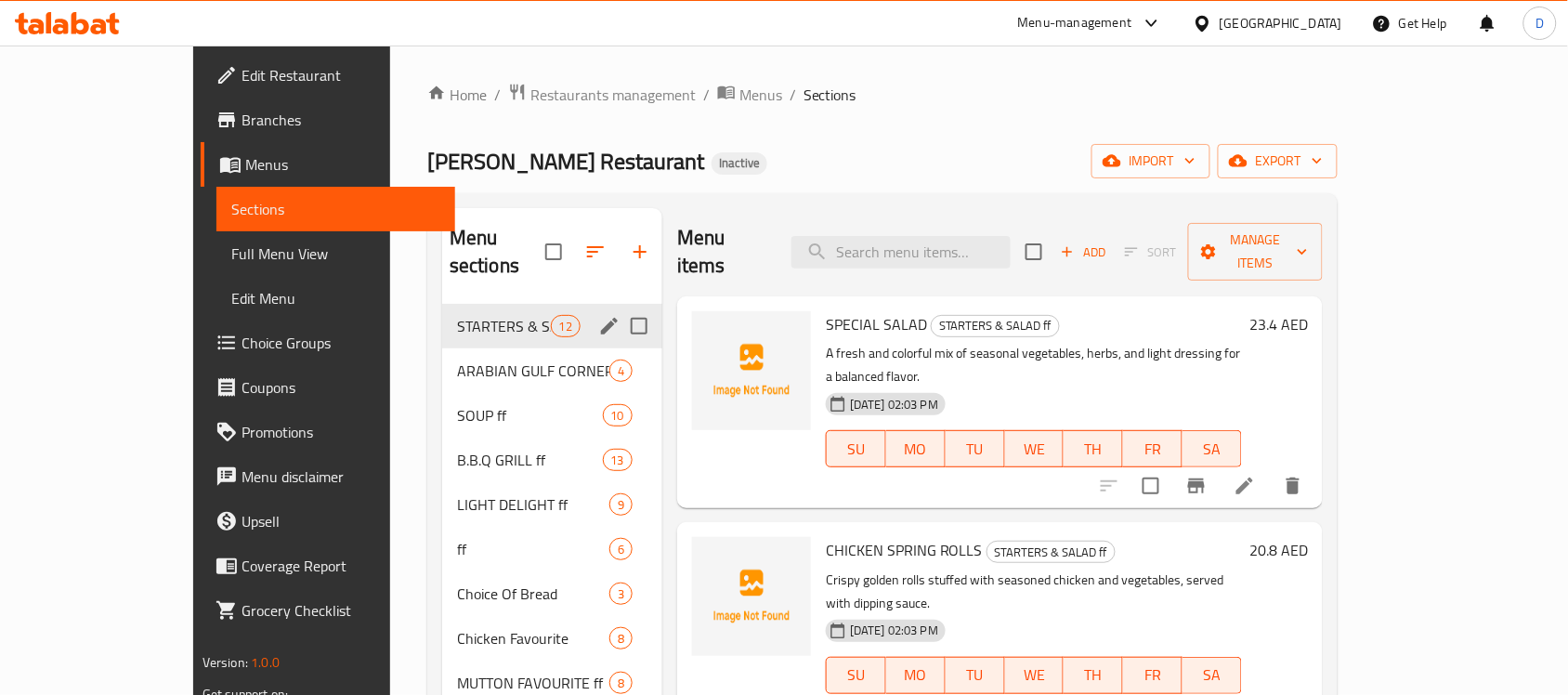
click at [620, 307] on input "Menu sections" at bounding box center [639, 326] width 39 height 39
checkbox input "true"
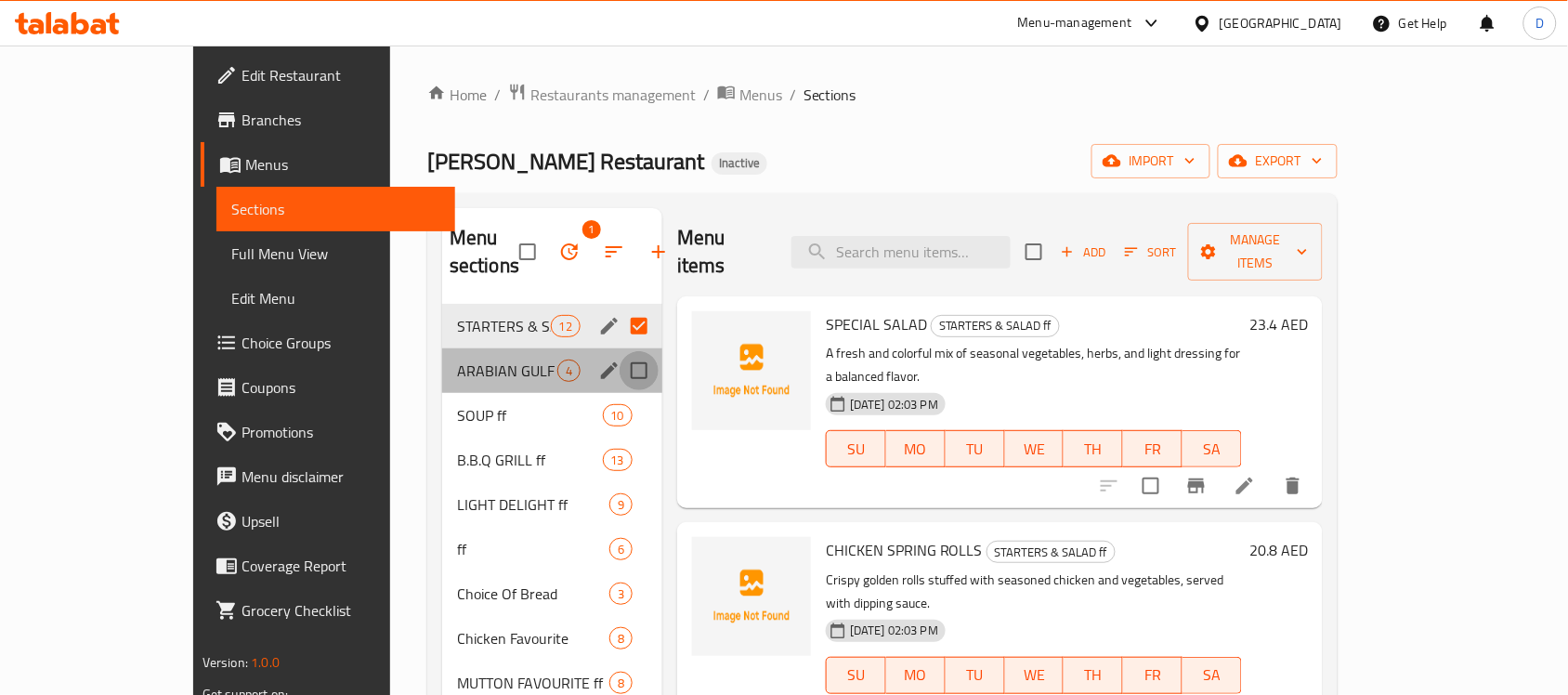
click at [620, 351] on input "Menu sections" at bounding box center [639, 370] width 39 height 39
checkbox input "true"
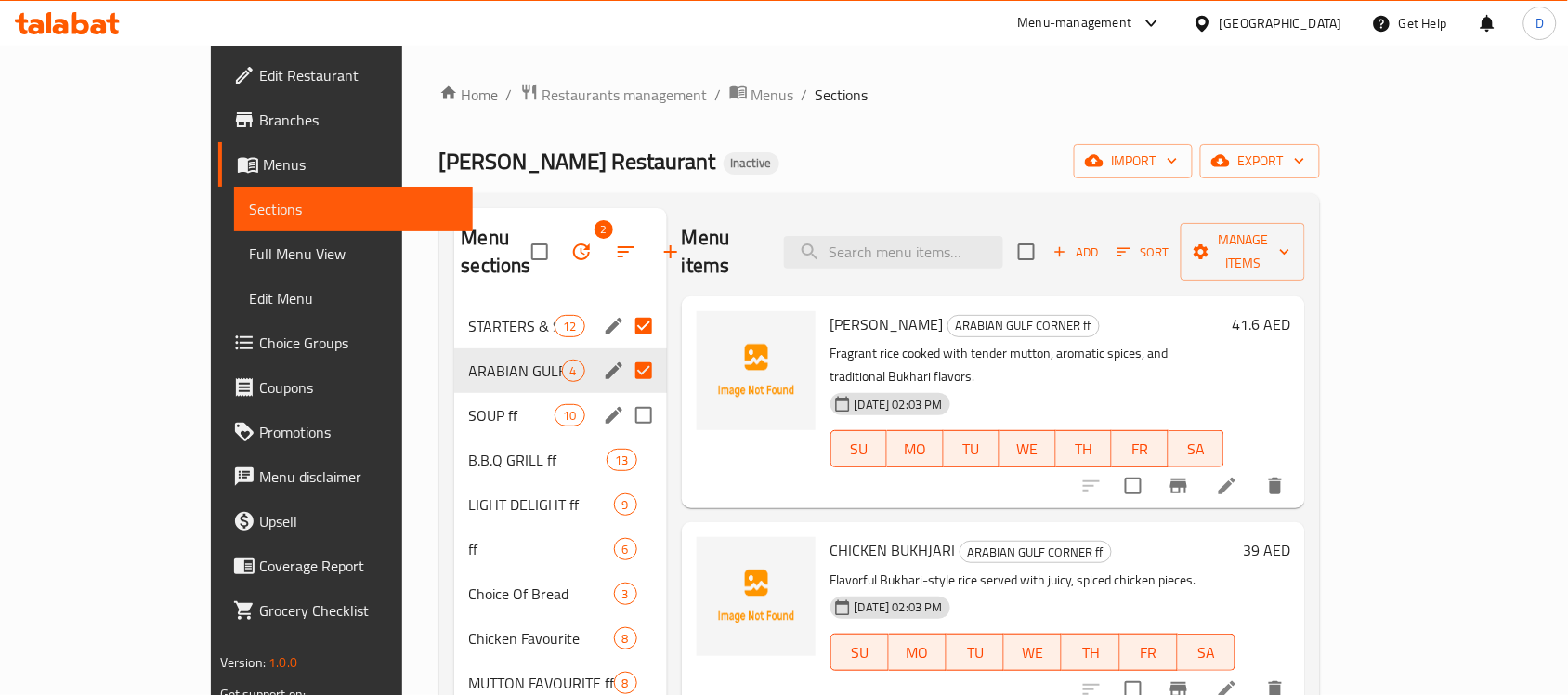
click at [625, 396] on input "Menu sections" at bounding box center [644, 415] width 39 height 39
checkbox input "true"
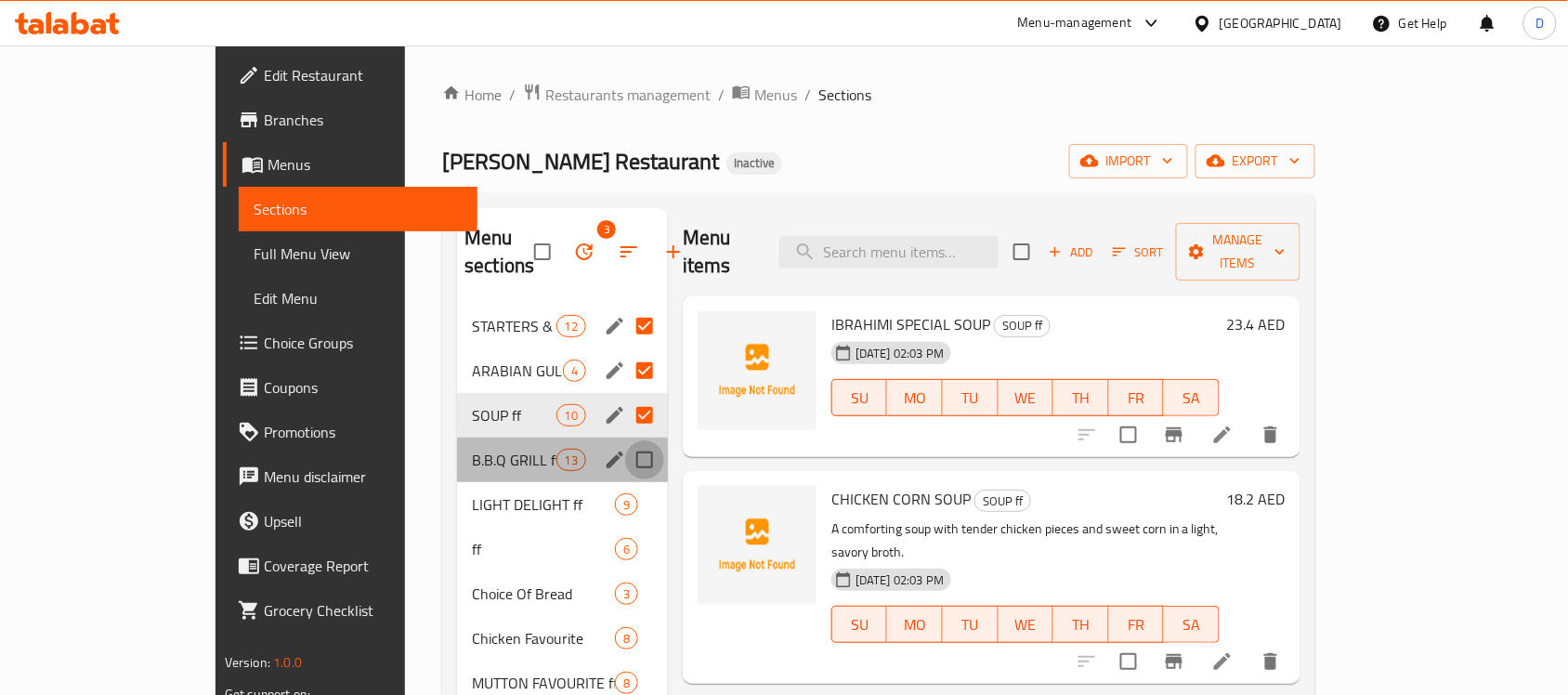
click at [626, 441] on input "Menu sections" at bounding box center [645, 460] width 39 height 39
checkbox input "true"
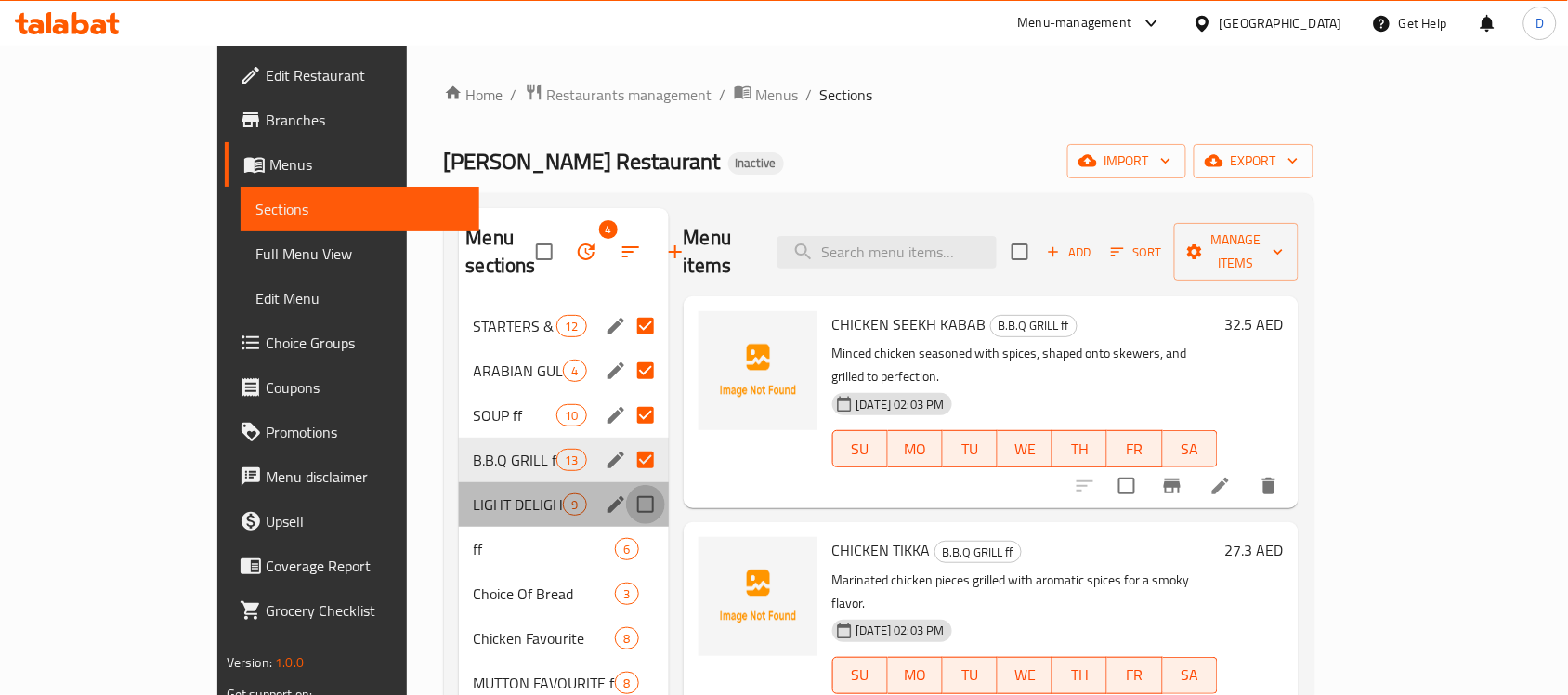
click at [627, 485] on input "Menu sections" at bounding box center [646, 504] width 39 height 39
checkbox input "true"
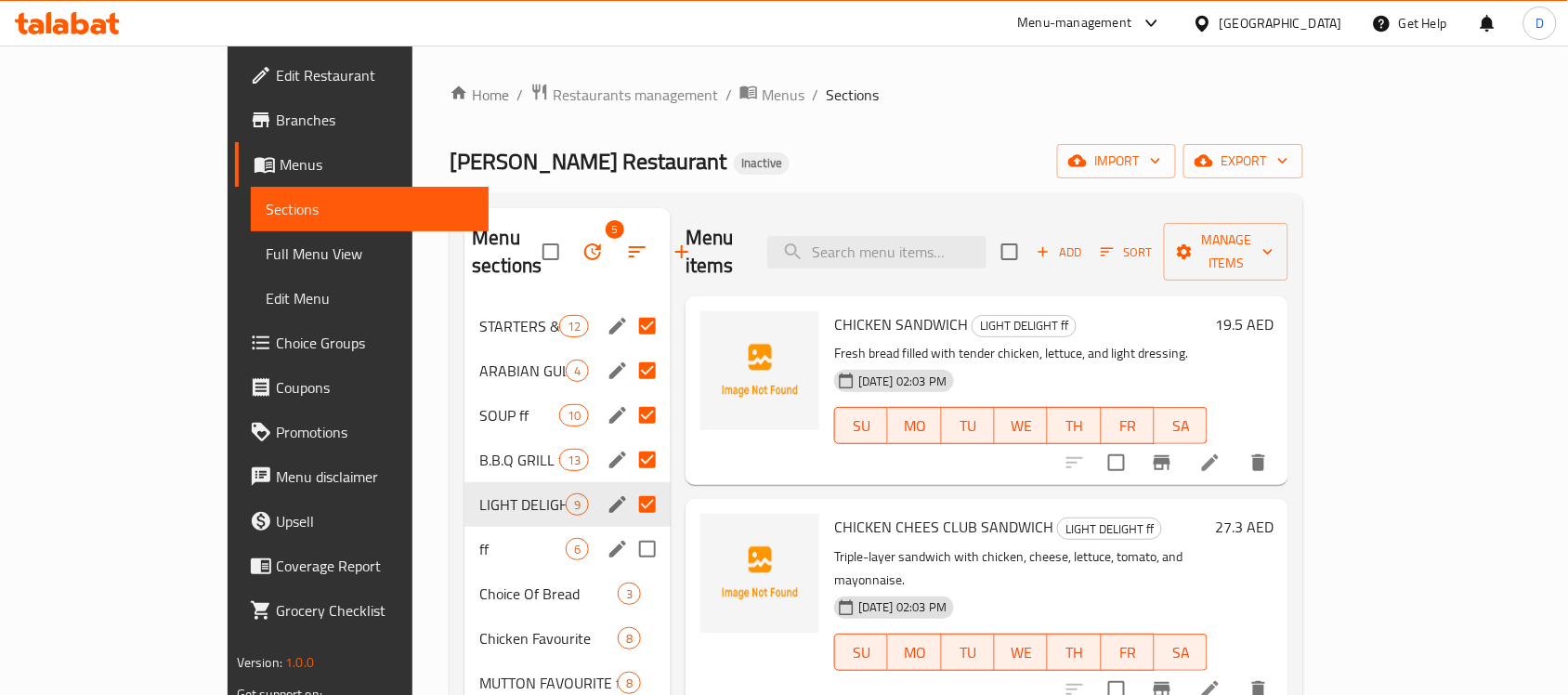
click at [628, 530] on input "Menu sections" at bounding box center [647, 549] width 39 height 39
checkbox input "true"
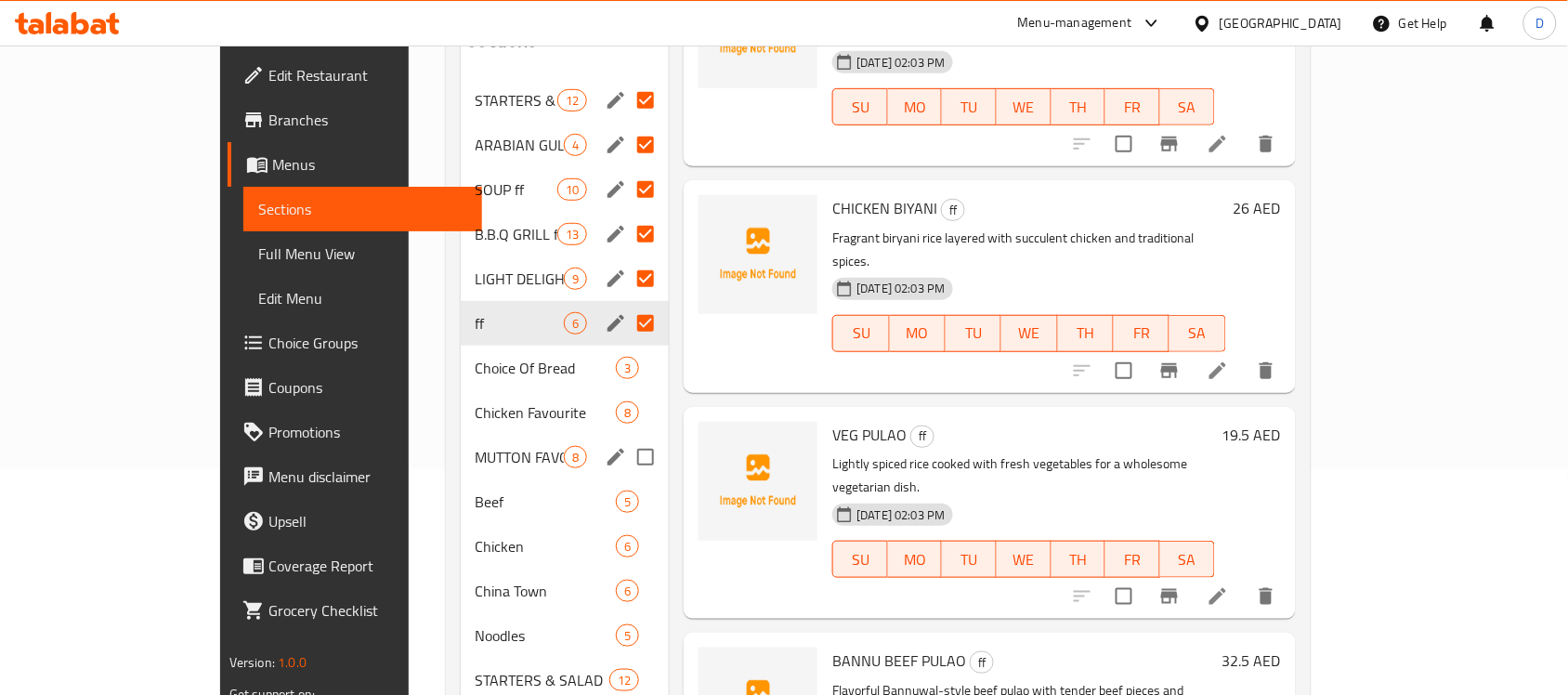
scroll to position [232, 0]
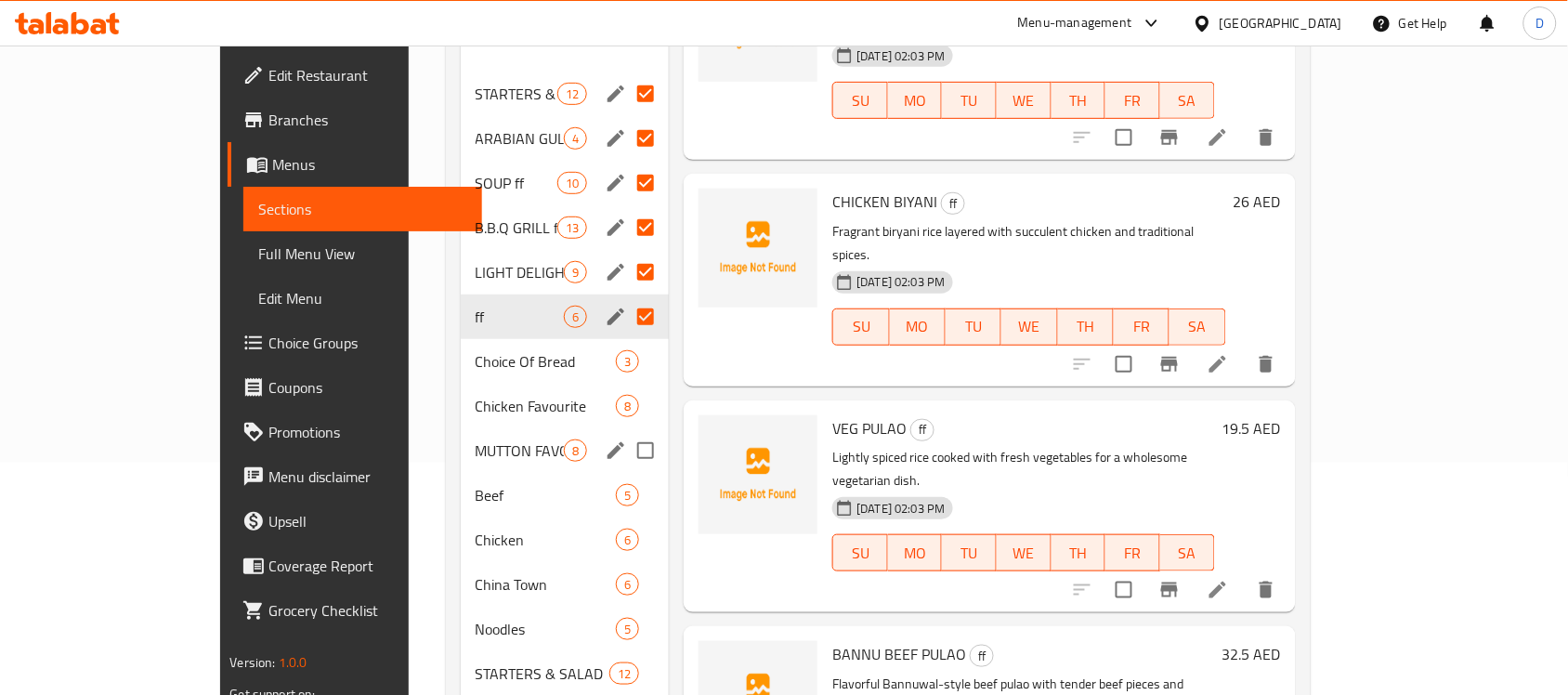
click at [627, 431] on input "Menu sections" at bounding box center [646, 450] width 39 height 39
checkbox input "true"
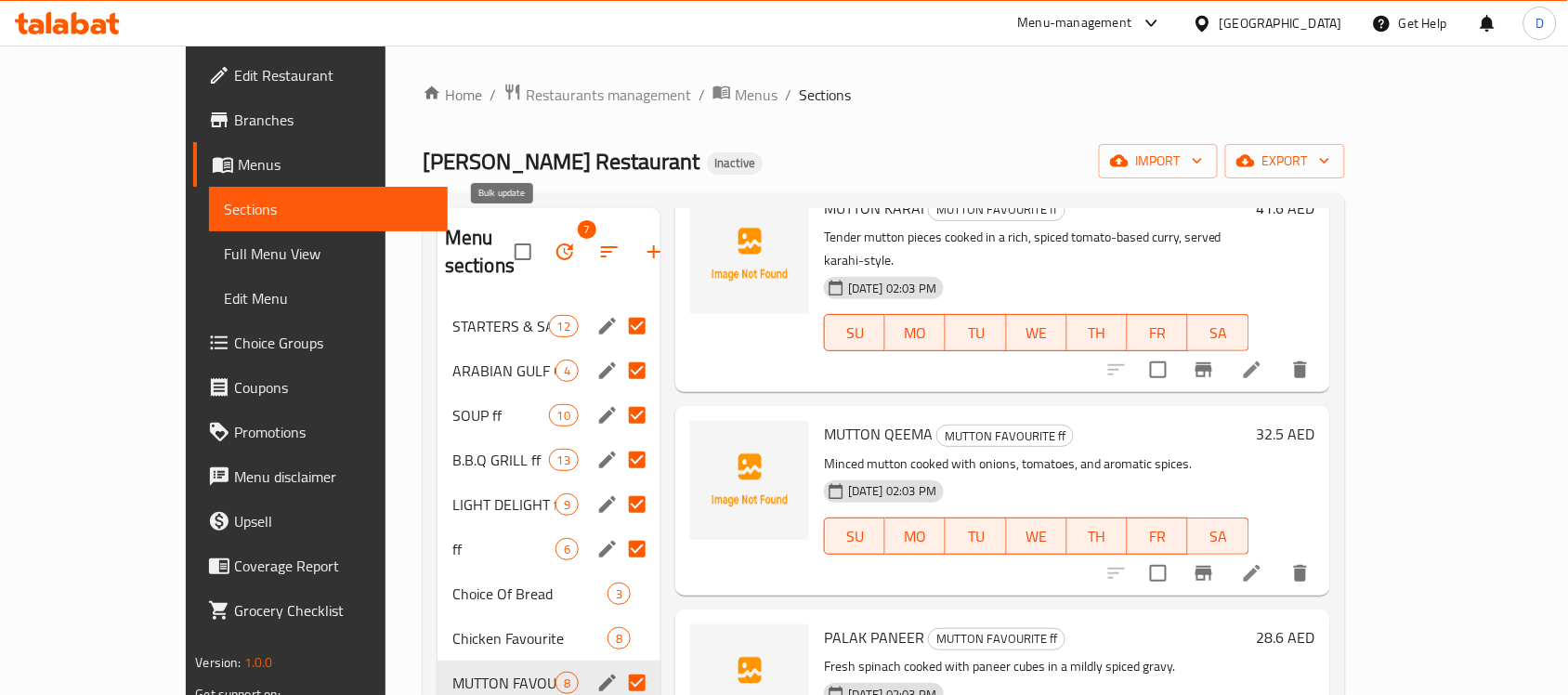
click at [557, 244] on icon "button" at bounding box center [565, 252] width 17 height 17
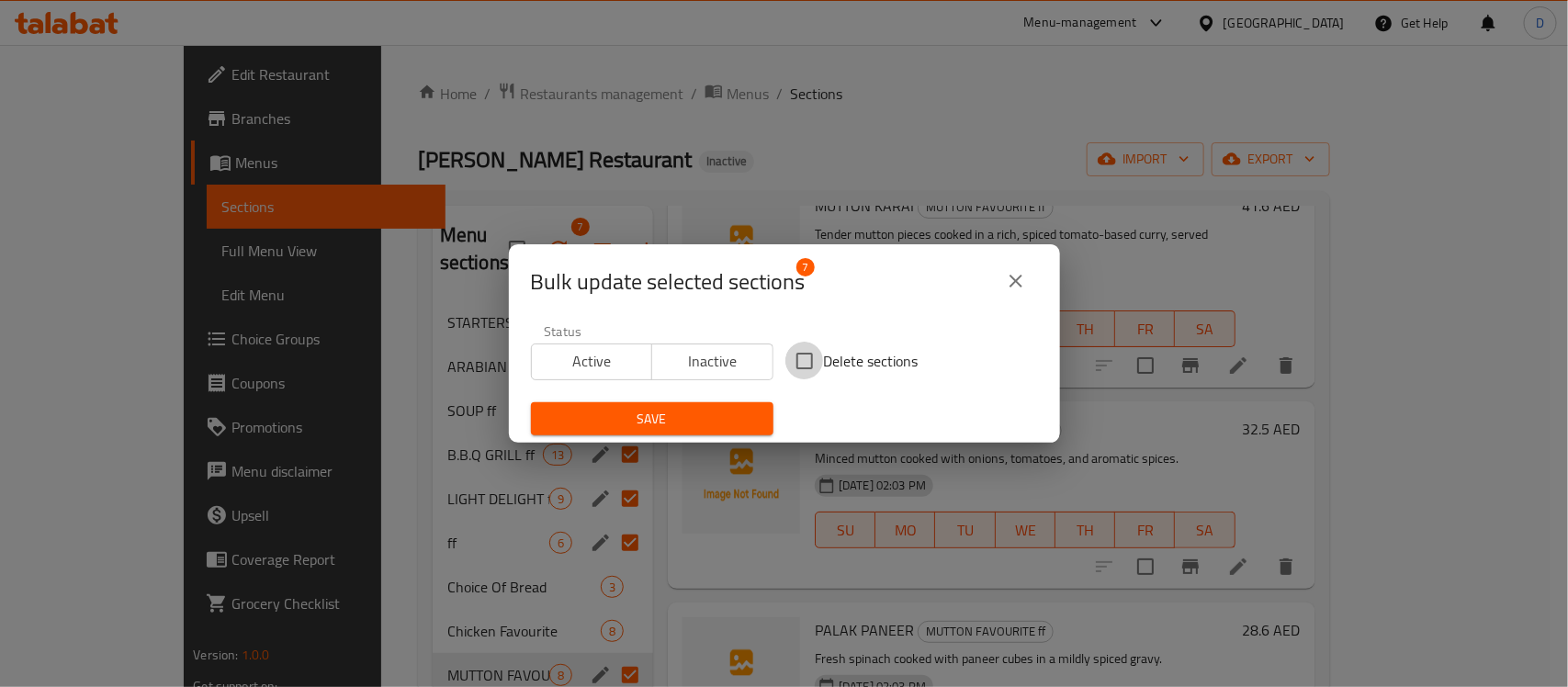
click at [805, 361] on input "Delete sections" at bounding box center [804, 361] width 39 height 39
checkbox input "true"
click at [703, 421] on span "Save" at bounding box center [652, 419] width 213 height 23
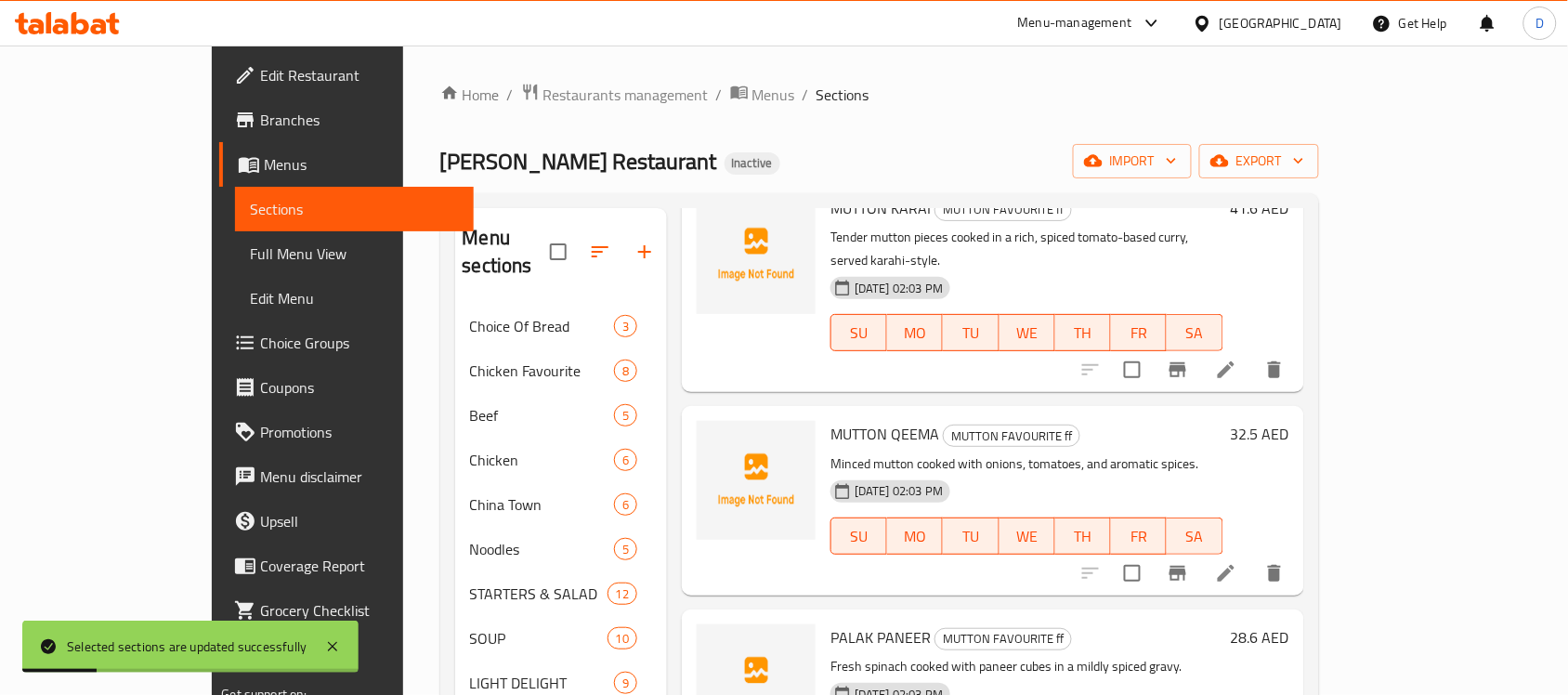
click at [1012, 131] on div "Home / Restaurants management / Menus / Sections Al Ibrahimi Restaurant Inactiv…" at bounding box center [879, 501] width 878 height 836
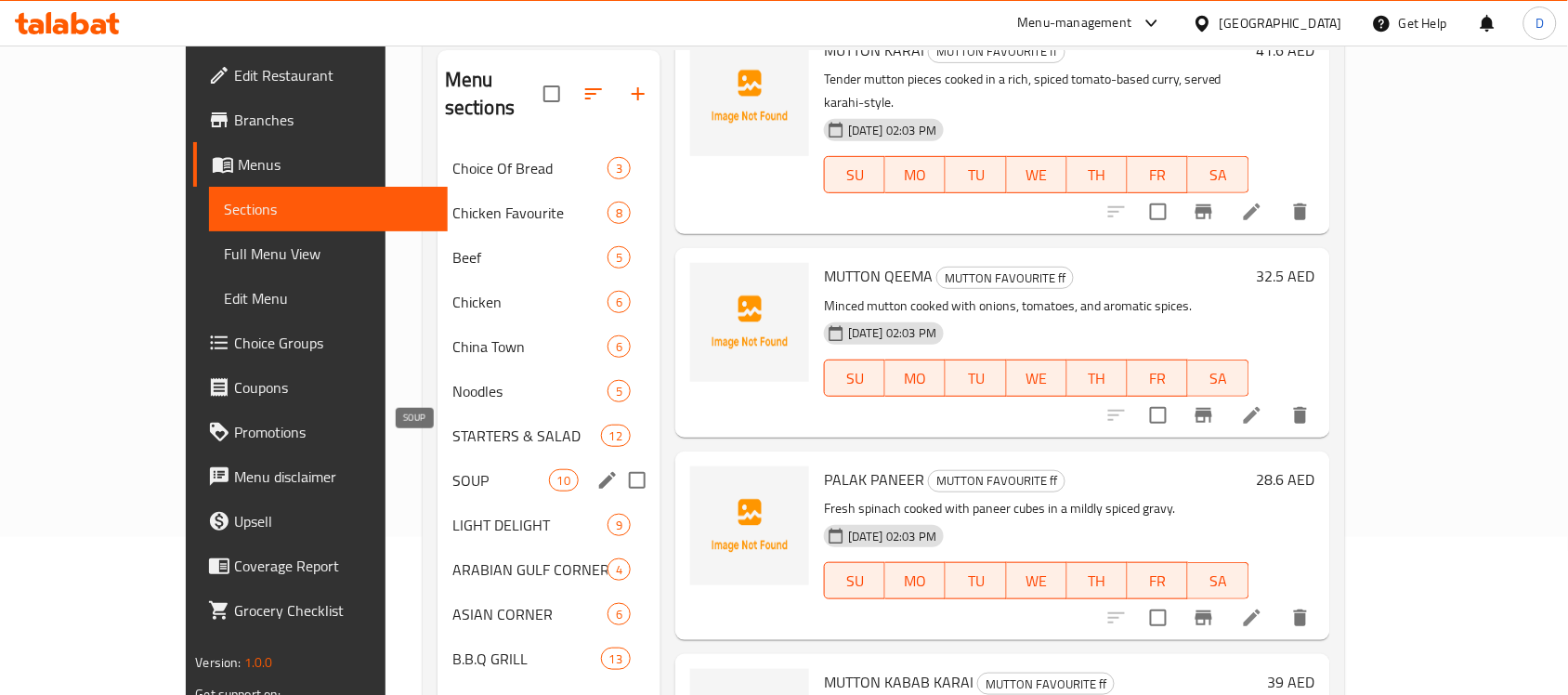
scroll to position [116, 0]
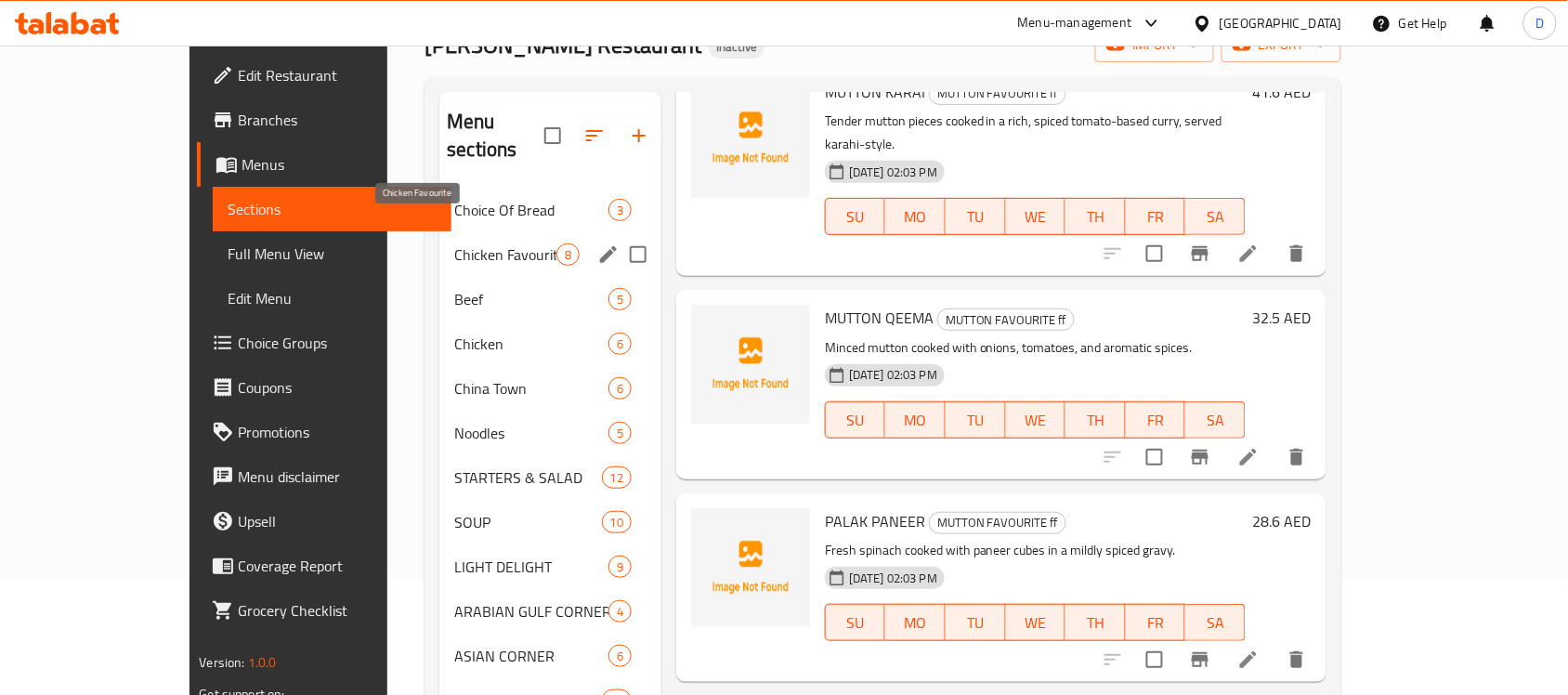
click at [463, 244] on span "Chicken Favourite" at bounding box center [506, 255] width 102 height 22
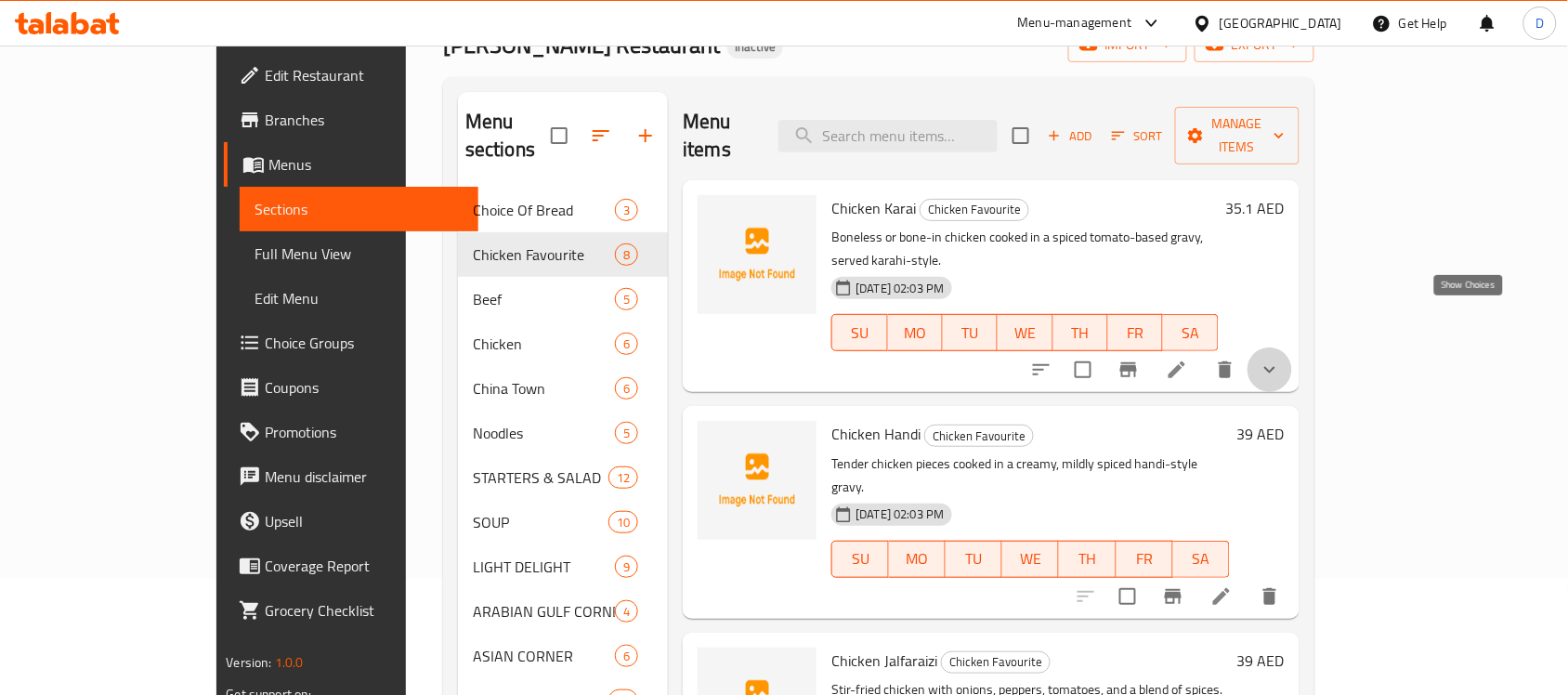
click at [1281, 359] on icon "show more" at bounding box center [1270, 370] width 22 height 22
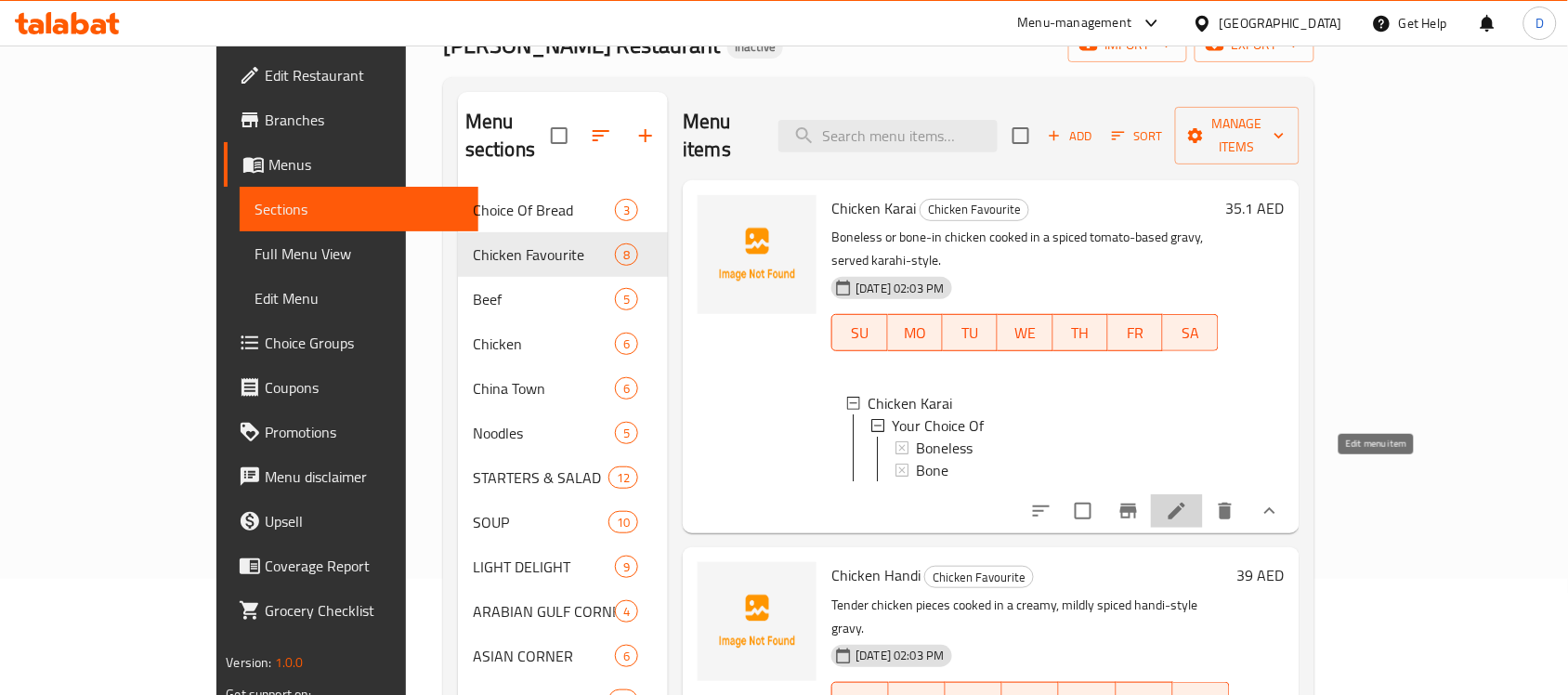
click at [1185, 503] on icon at bounding box center [1176, 511] width 17 height 17
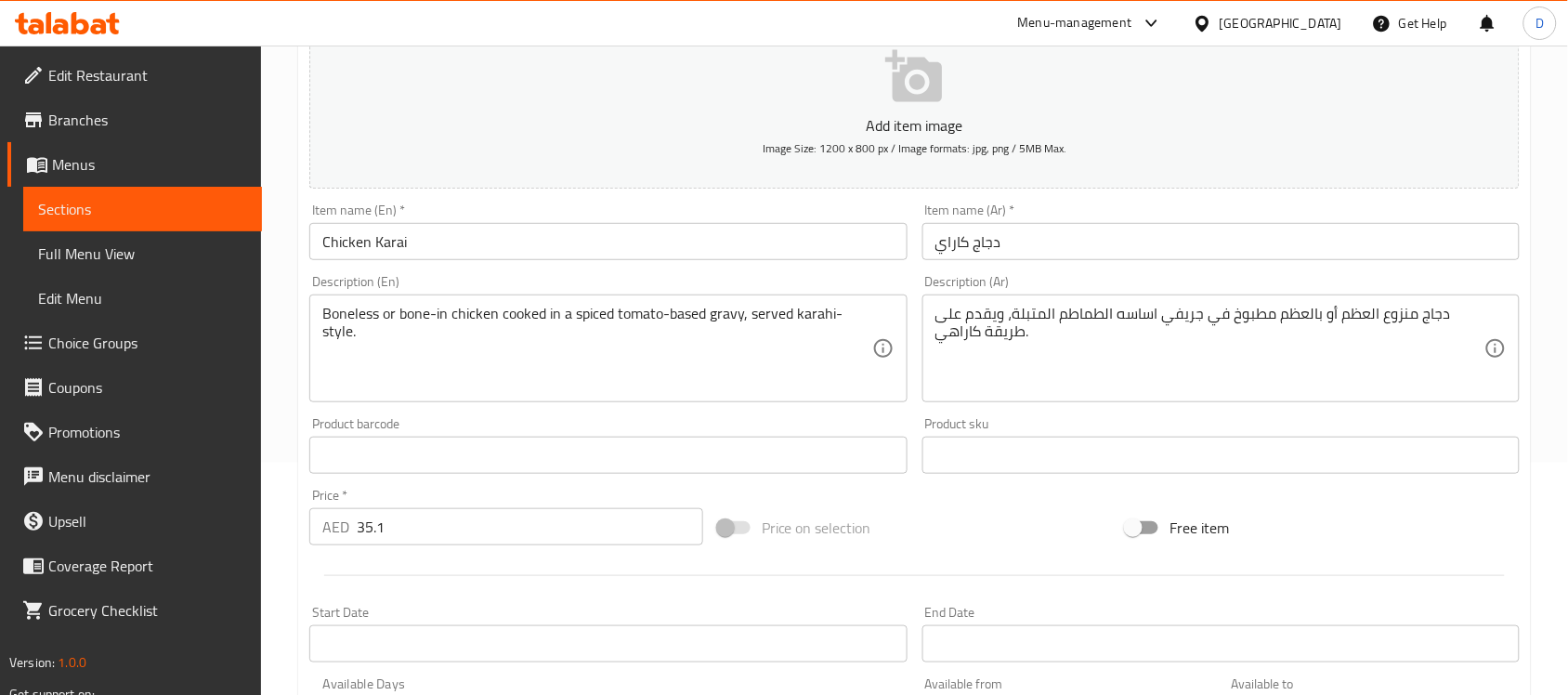
scroll to position [581, 0]
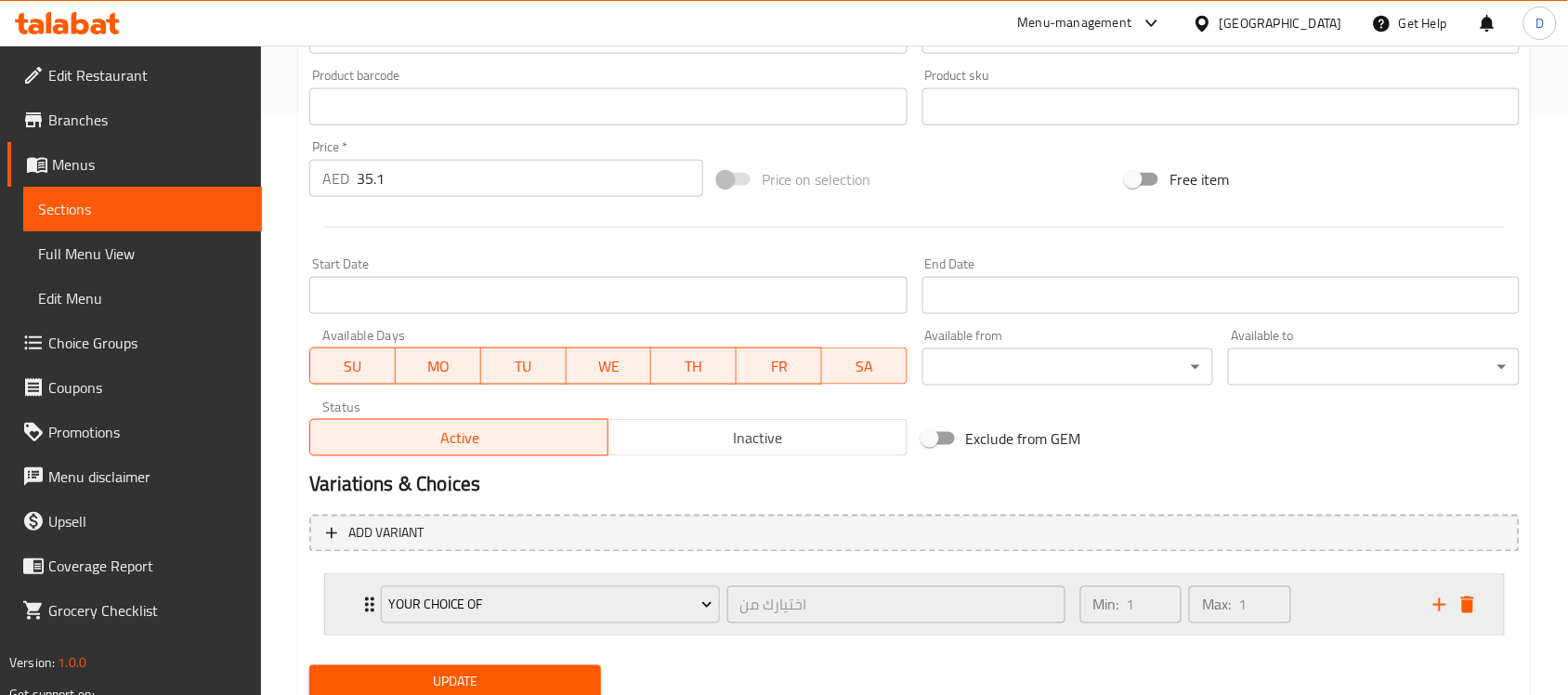
click at [370, 604] on div "Your Choice Of اختيارك من ​" at bounding box center [723, 604] width 707 height 59
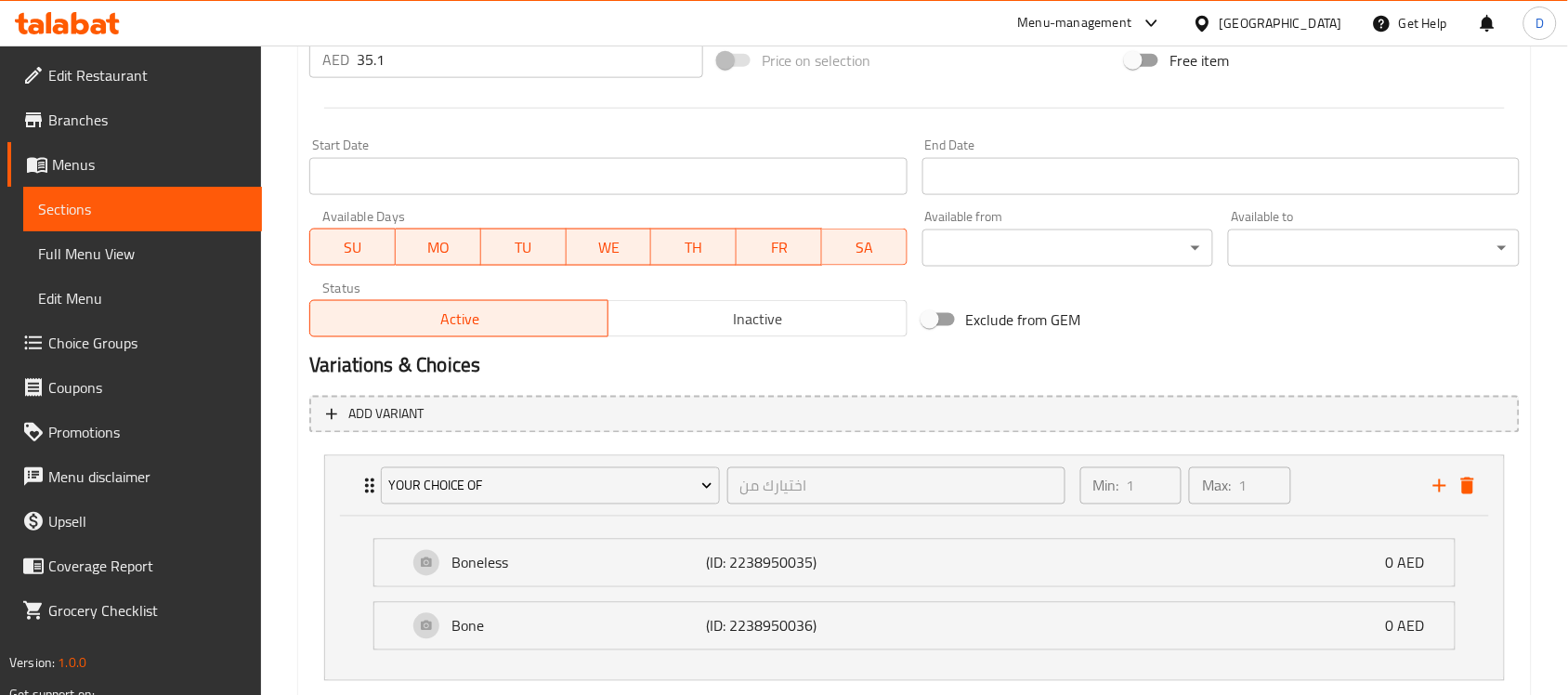
scroll to position [813, 0]
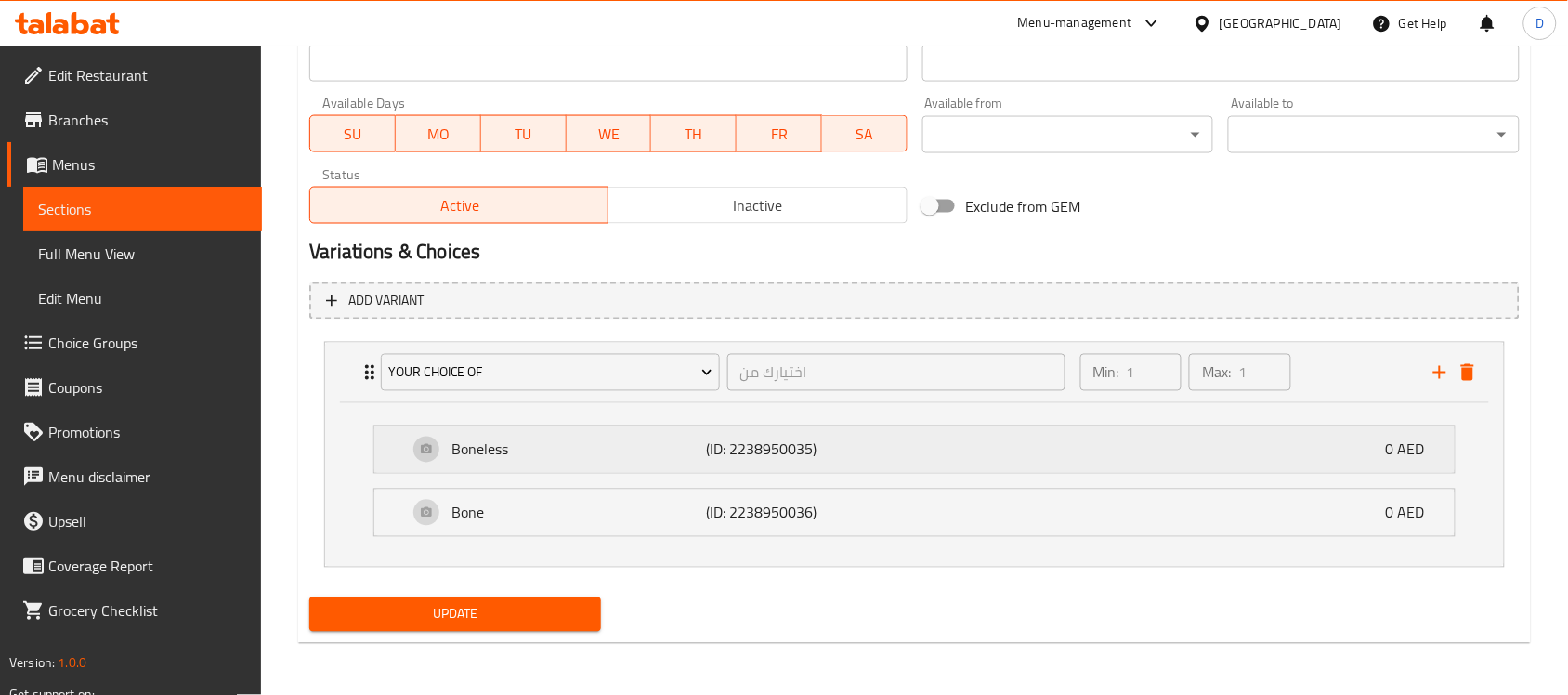
click at [667, 456] on p "Boneless" at bounding box center [579, 450] width 255 height 22
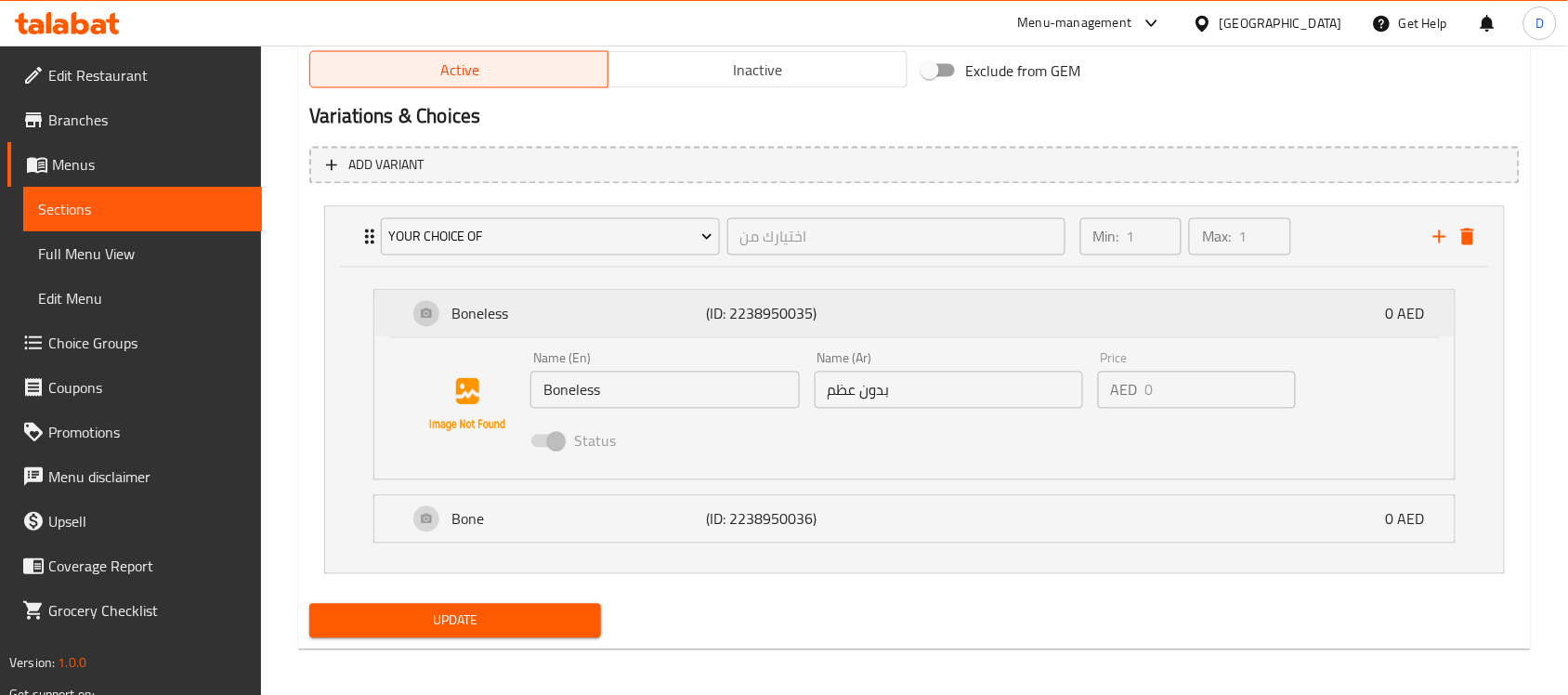
scroll to position [955, 0]
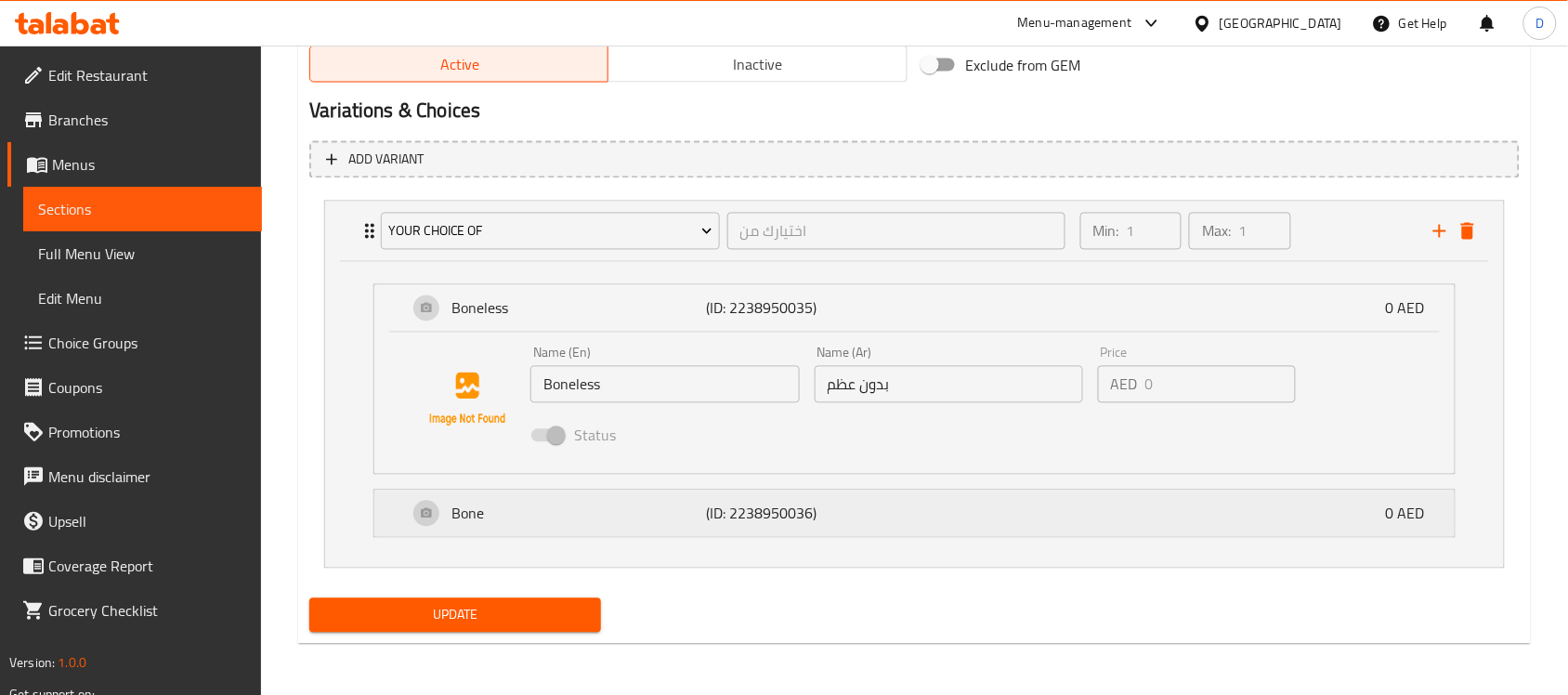
click at [628, 514] on p "Bone" at bounding box center [579, 514] width 255 height 22
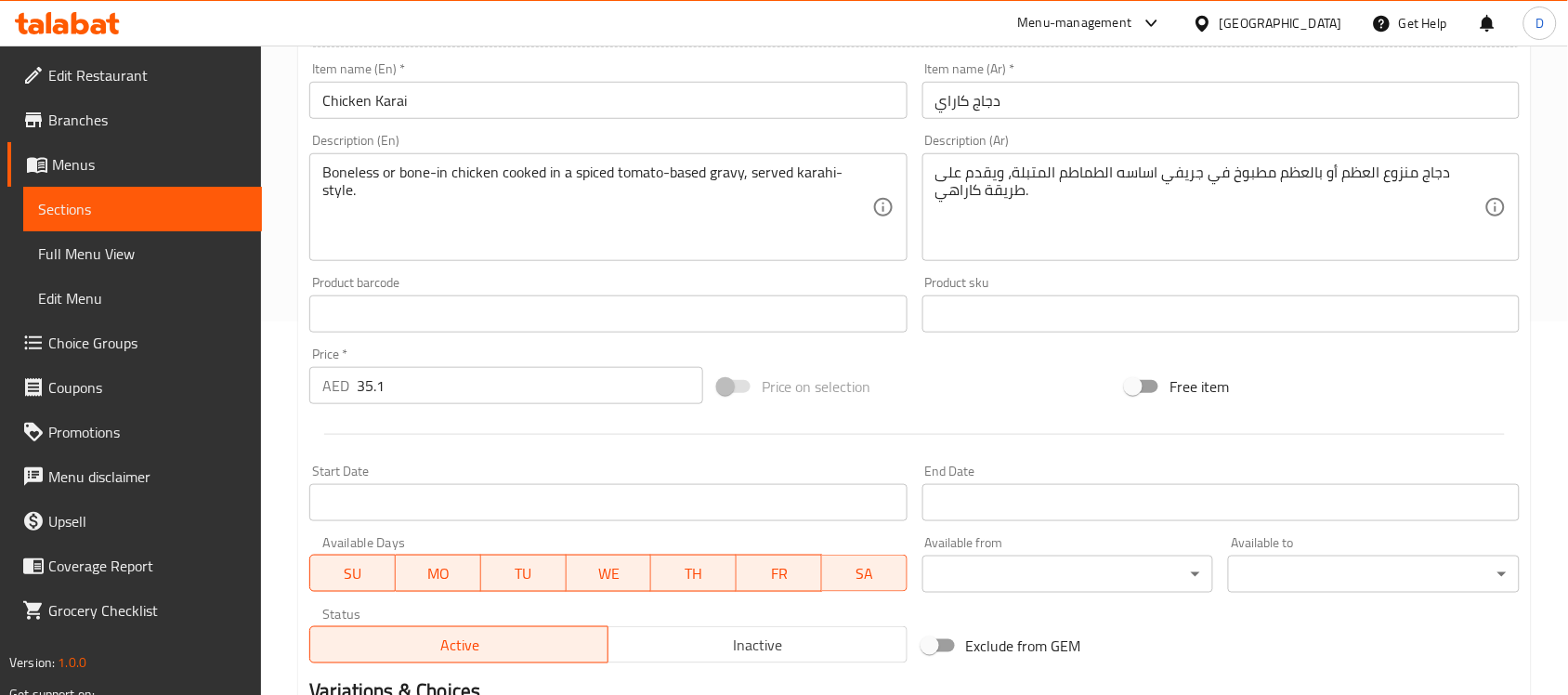
scroll to position [0, 0]
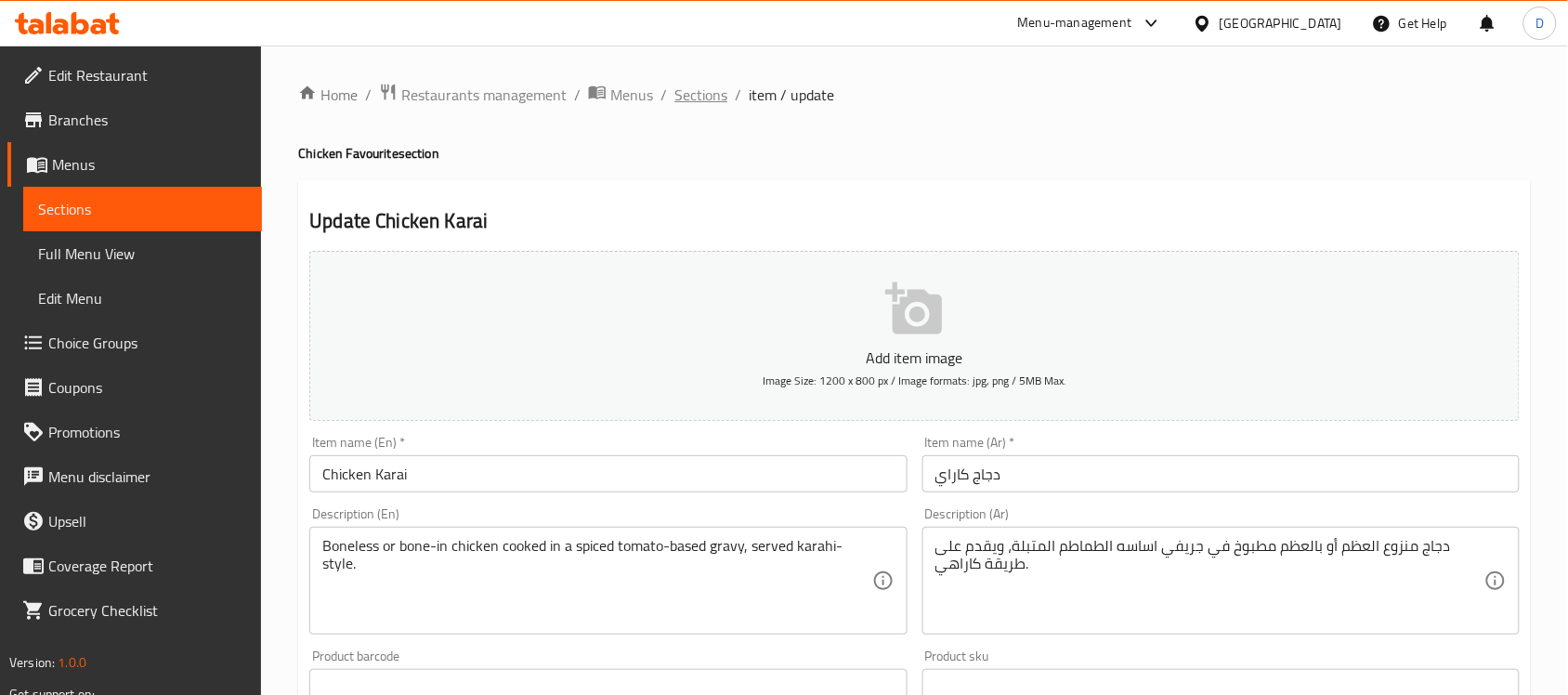
click at [705, 99] on span "Sections" at bounding box center [701, 95] width 53 height 22
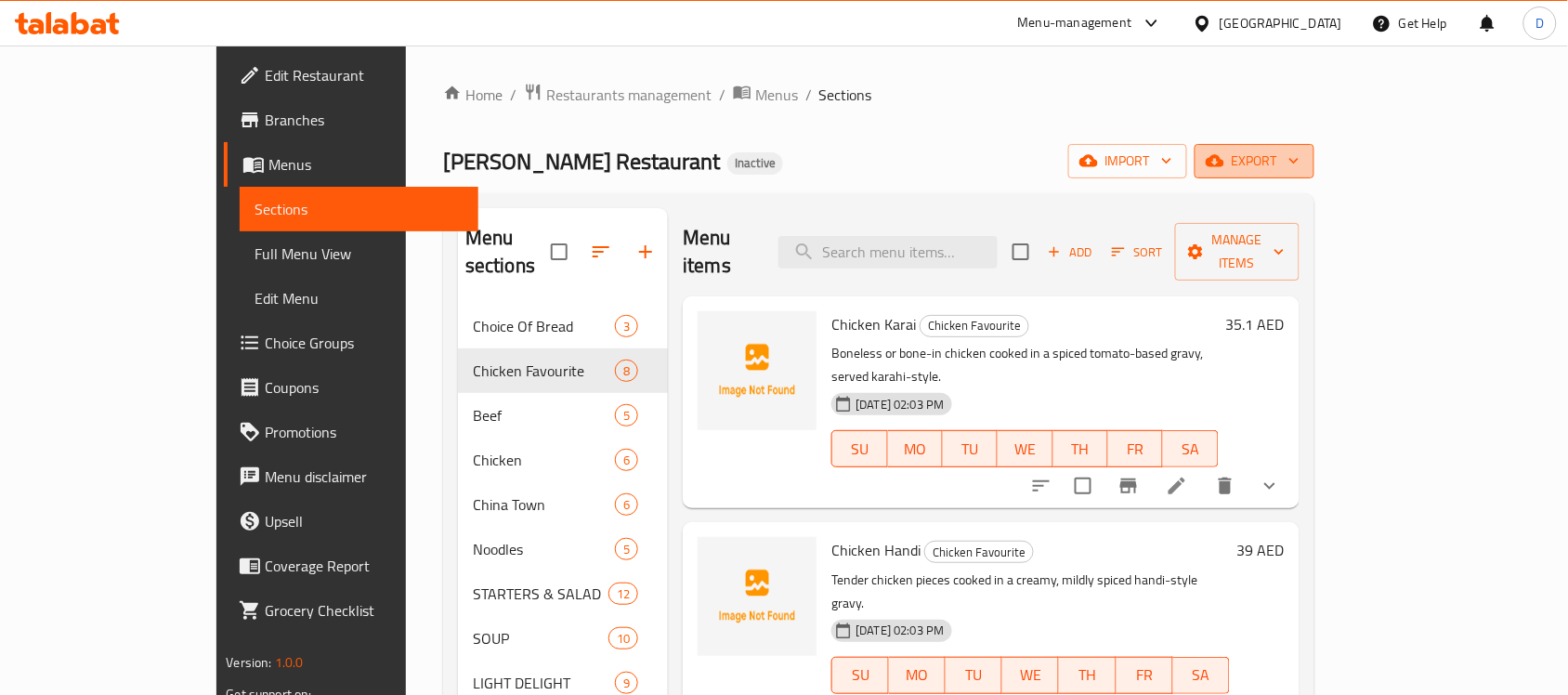
click at [1300, 159] on span "export" at bounding box center [1254, 161] width 90 height 23
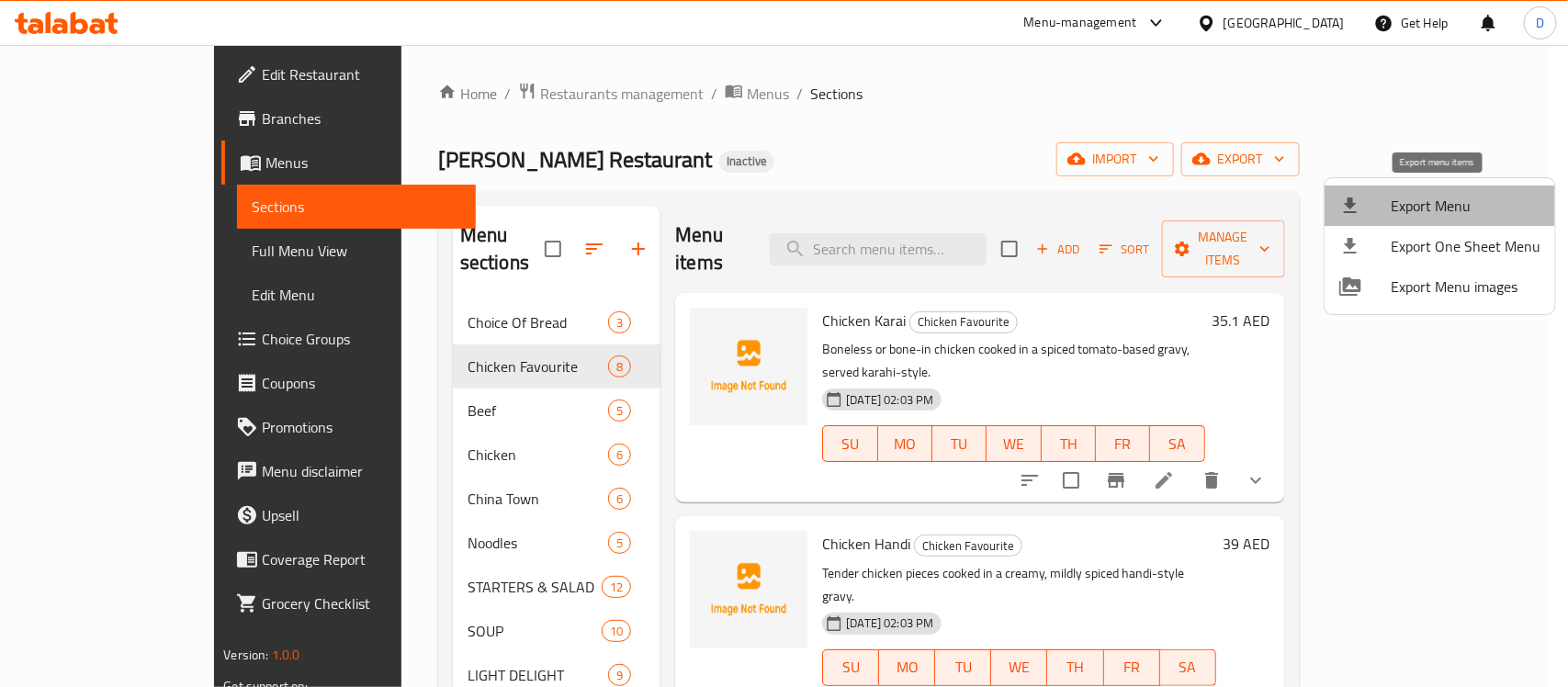
click at [1451, 204] on span "Export Menu" at bounding box center [1465, 206] width 150 height 22
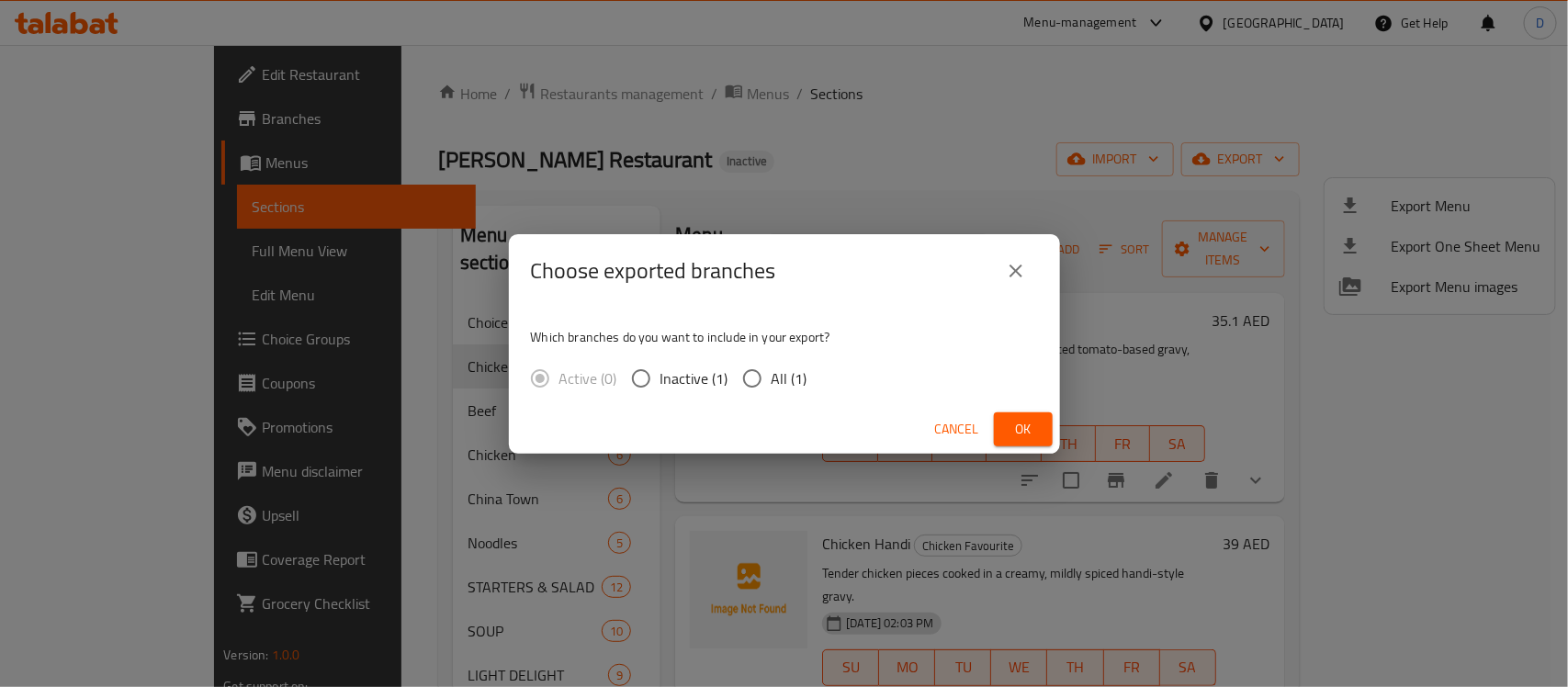
click at [751, 379] on input "All (1)" at bounding box center [752, 378] width 39 height 39
radio input "true"
click at [1017, 430] on span "Ok" at bounding box center [1024, 429] width 30 height 23
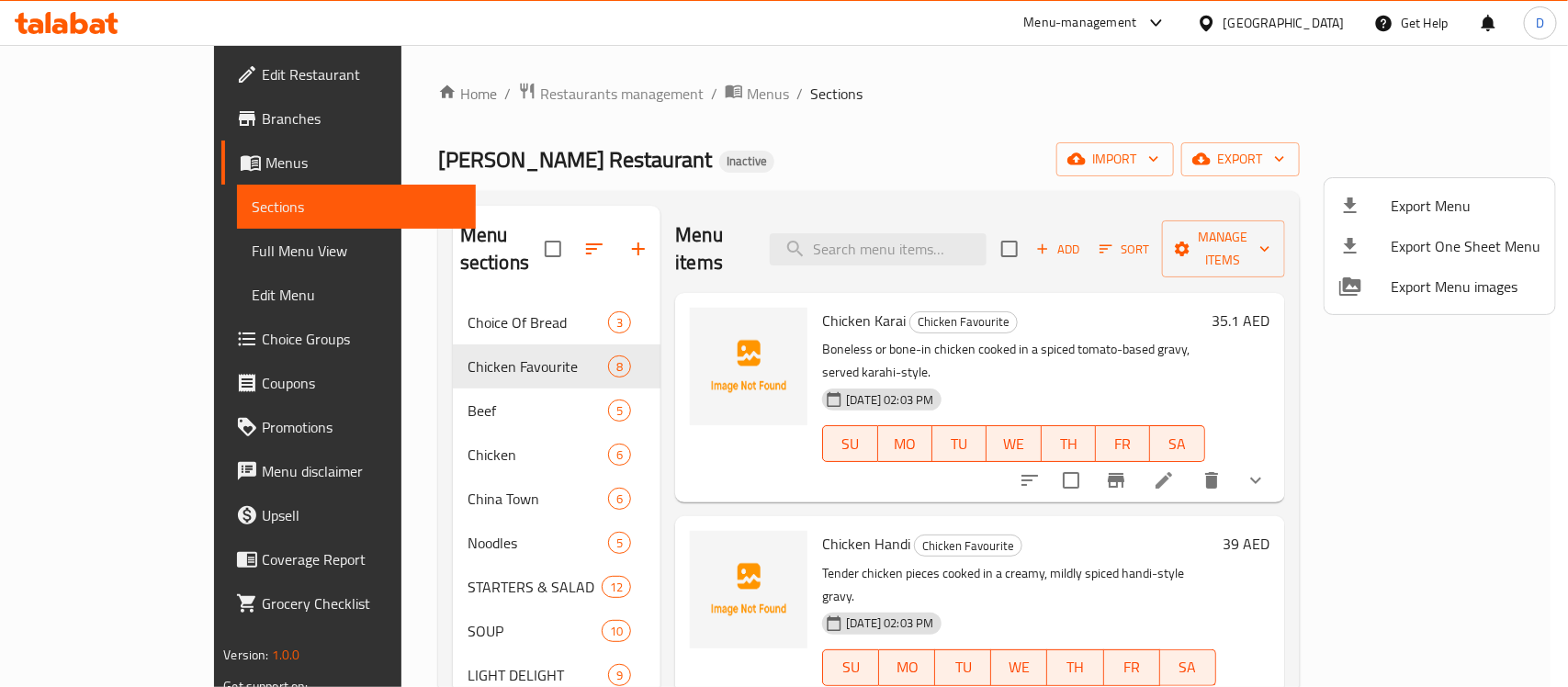
click at [994, 142] on div at bounding box center [784, 343] width 1568 height 687
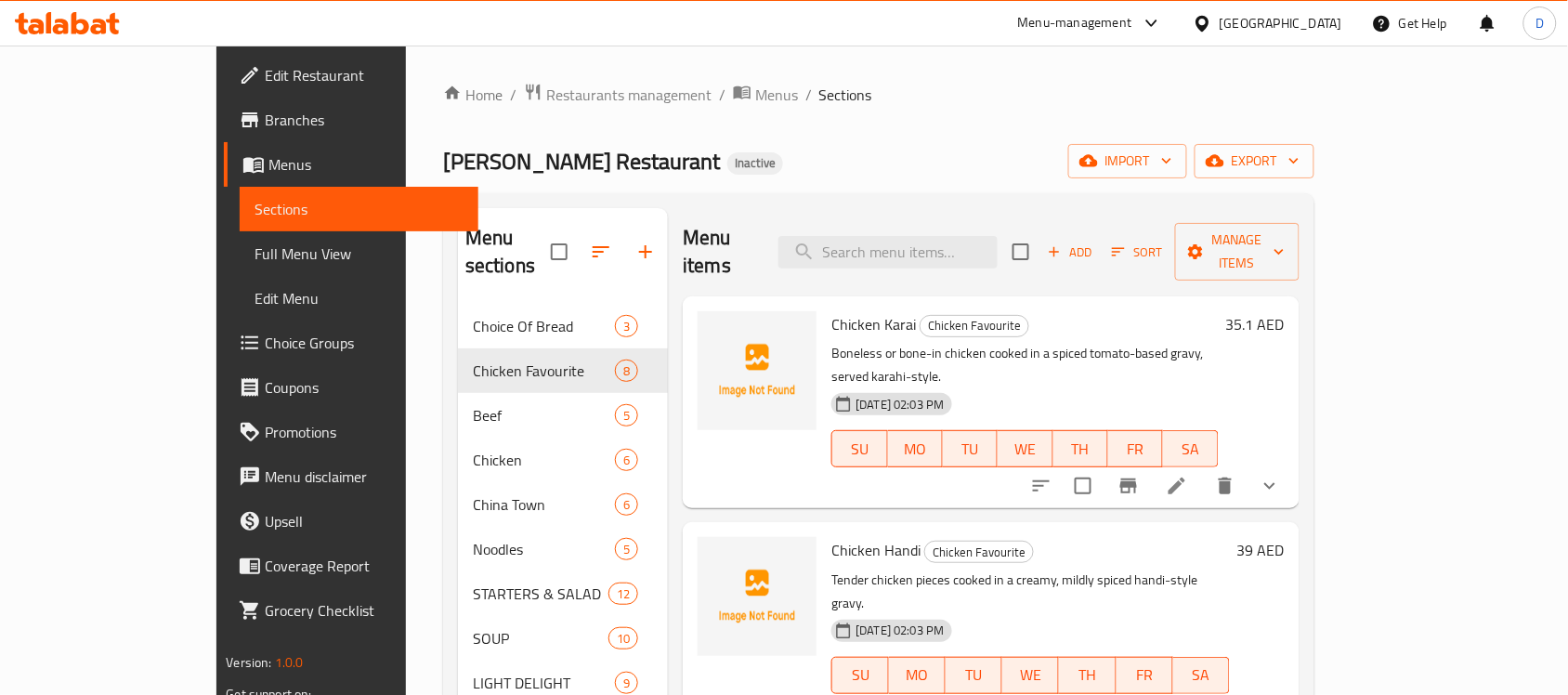
click at [255, 247] on span "Full Menu View" at bounding box center [359, 254] width 209 height 22
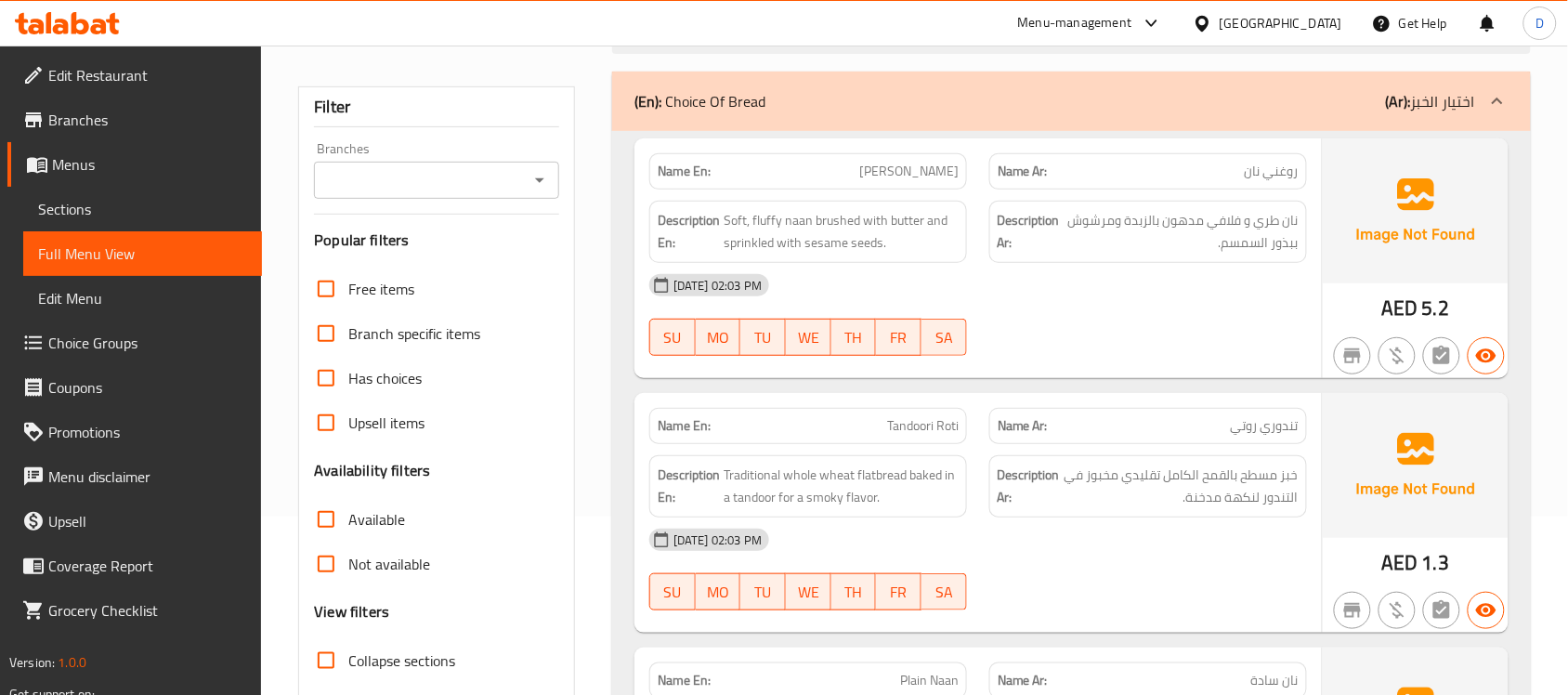
scroll to position [465, 0]
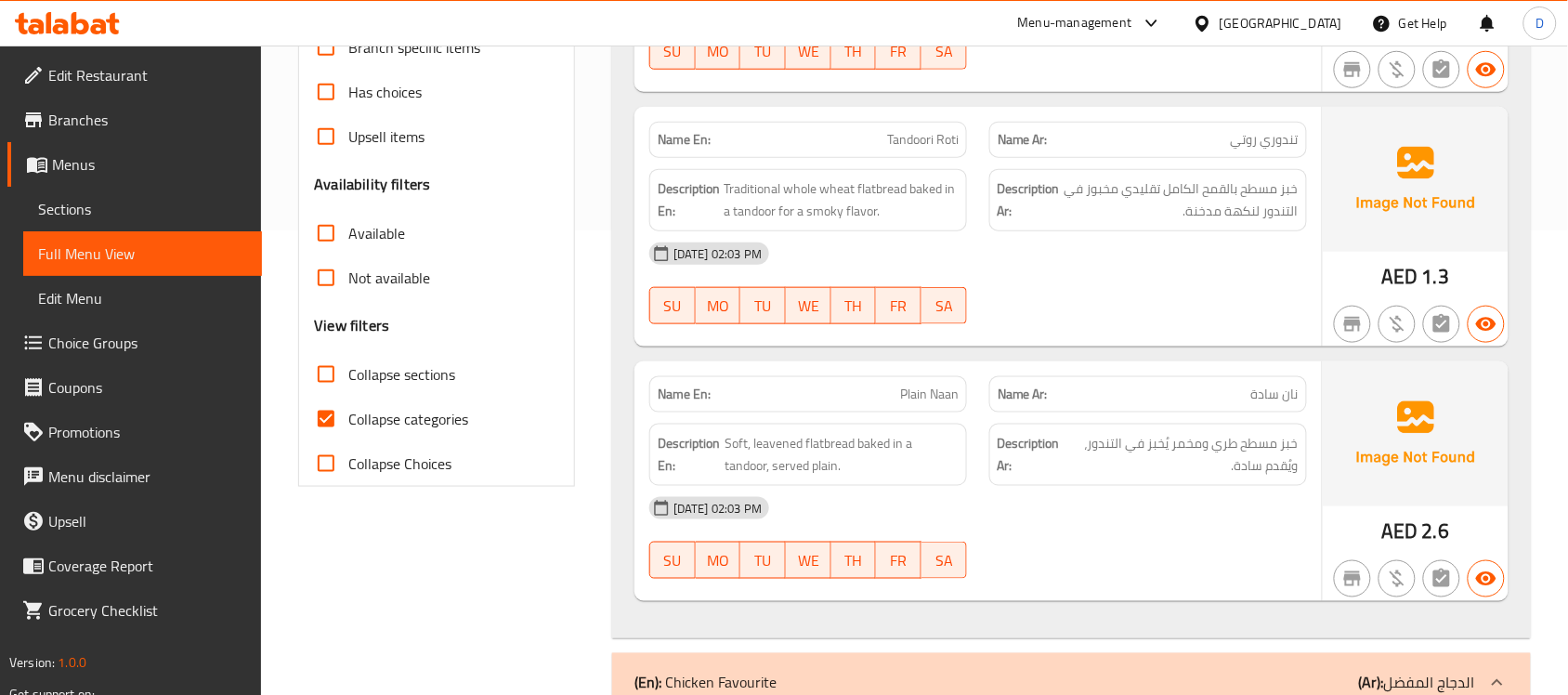
click at [330, 406] on input "Collapse categories" at bounding box center [326, 419] width 45 height 45
checkbox input "false"
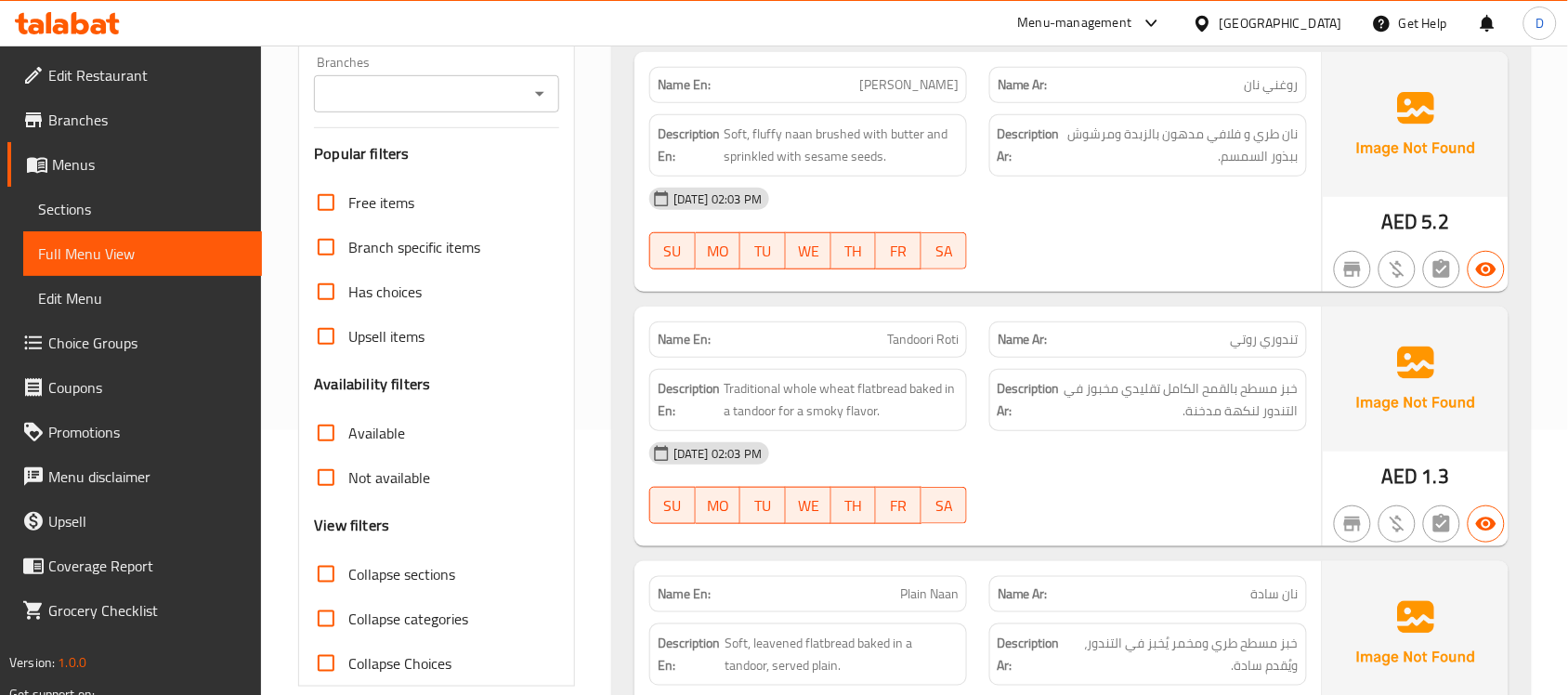
scroll to position [378, 0]
